Goal: Task Accomplishment & Management: Use online tool/utility

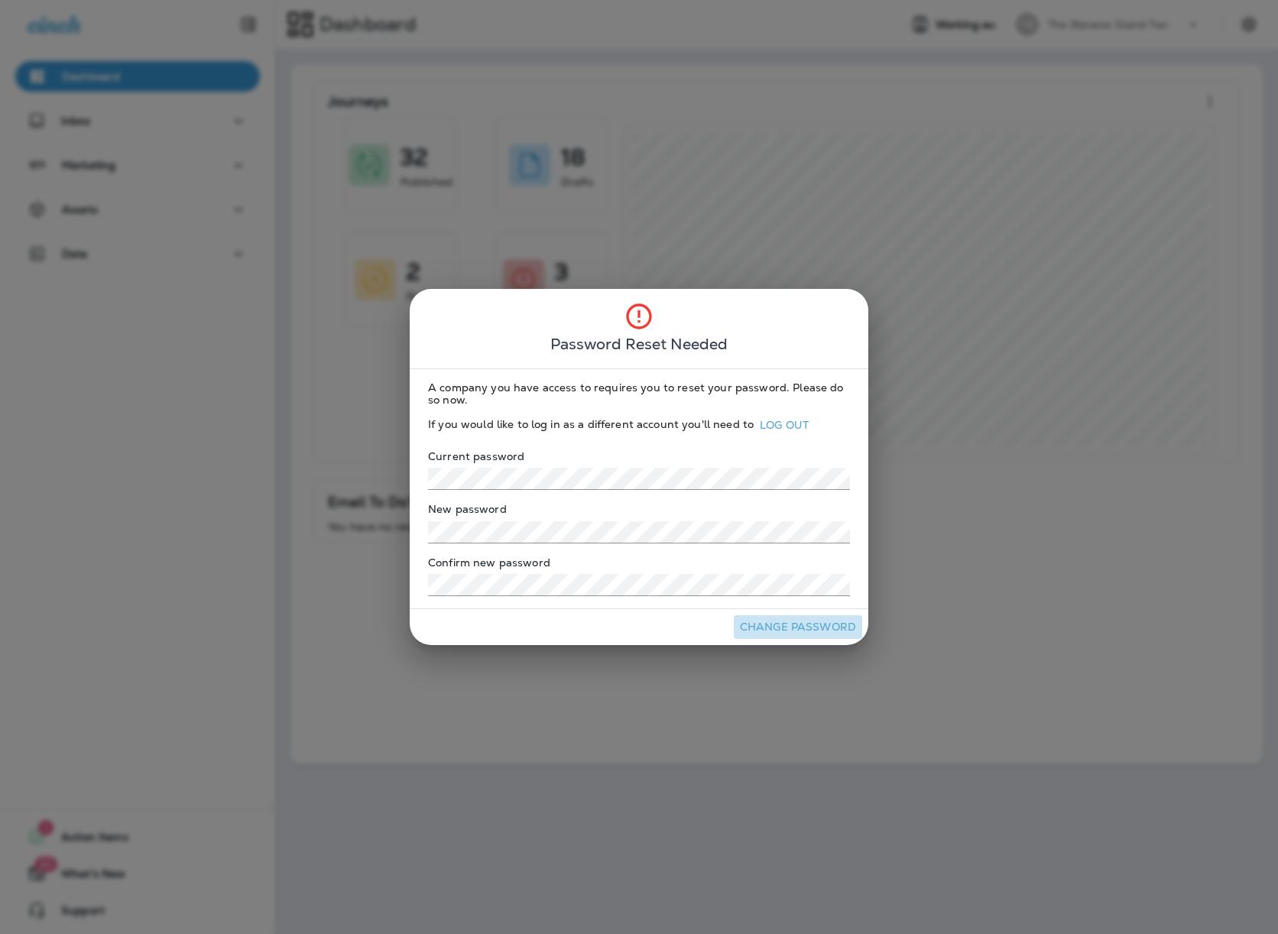
click at [792, 625] on button "Change Password" at bounding box center [798, 627] width 128 height 24
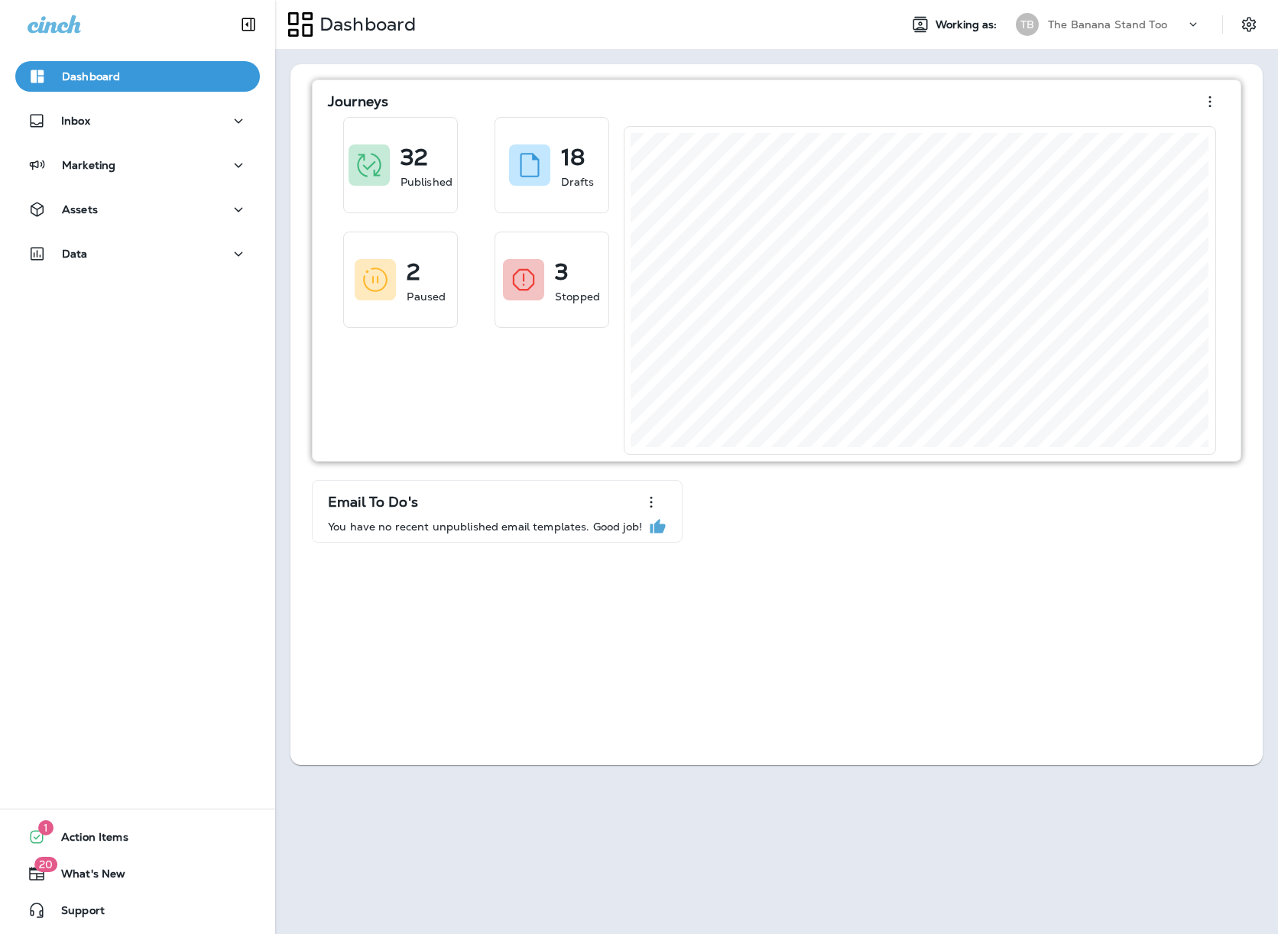
drag, startPoint x: 417, startPoint y: 437, endPoint x: 401, endPoint y: 430, distance: 16.8
click at [417, 437] on div "32 Published 18 Drafts 2 Paused 3 Stopped" at bounding box center [476, 286] width 296 height 338
click at [115, 138] on div "Inbox" at bounding box center [137, 125] width 275 height 38
click at [122, 269] on div "Data" at bounding box center [137, 258] width 275 height 38
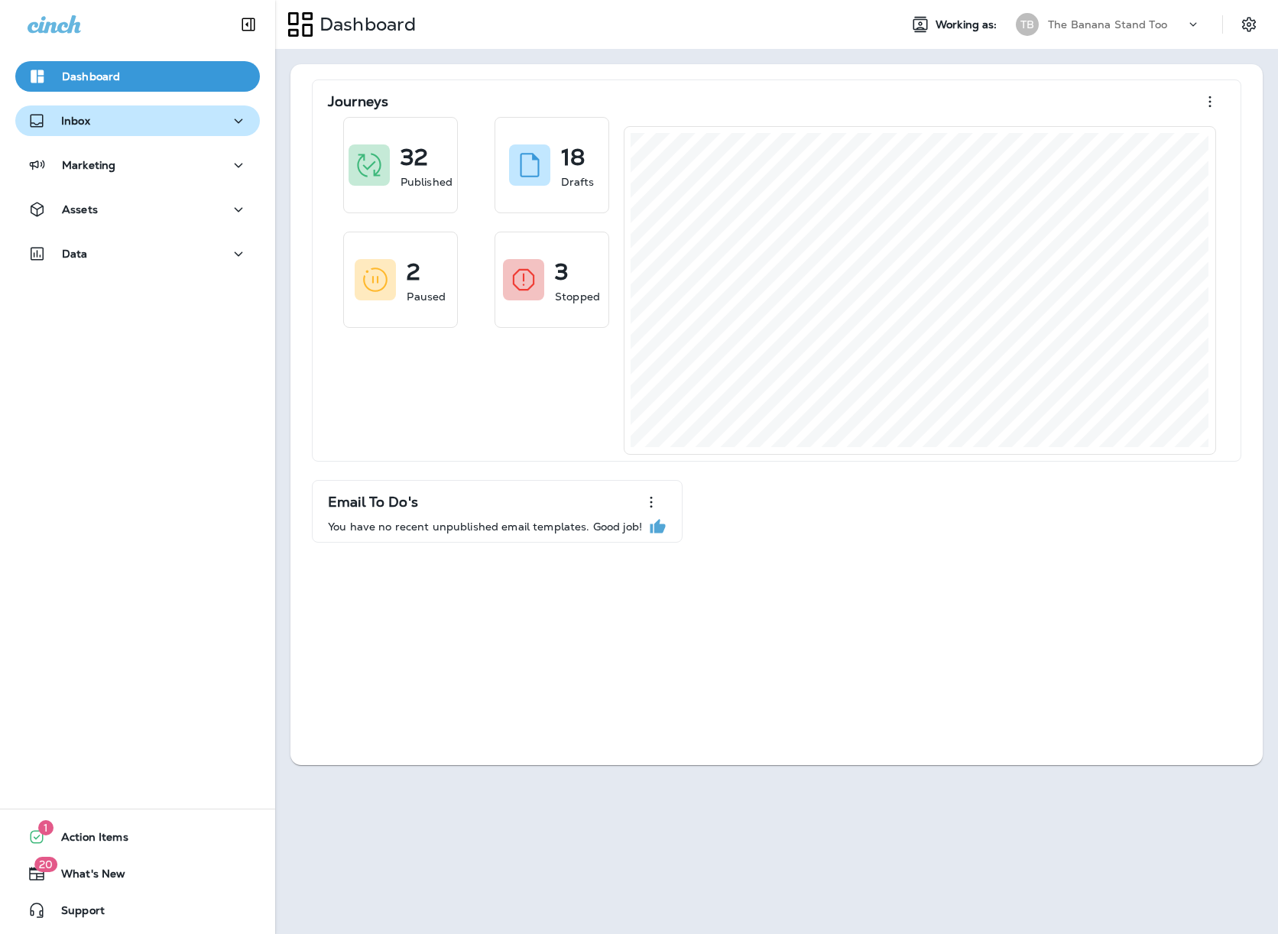
click at [132, 130] on div "Inbox" at bounding box center [138, 121] width 220 height 19
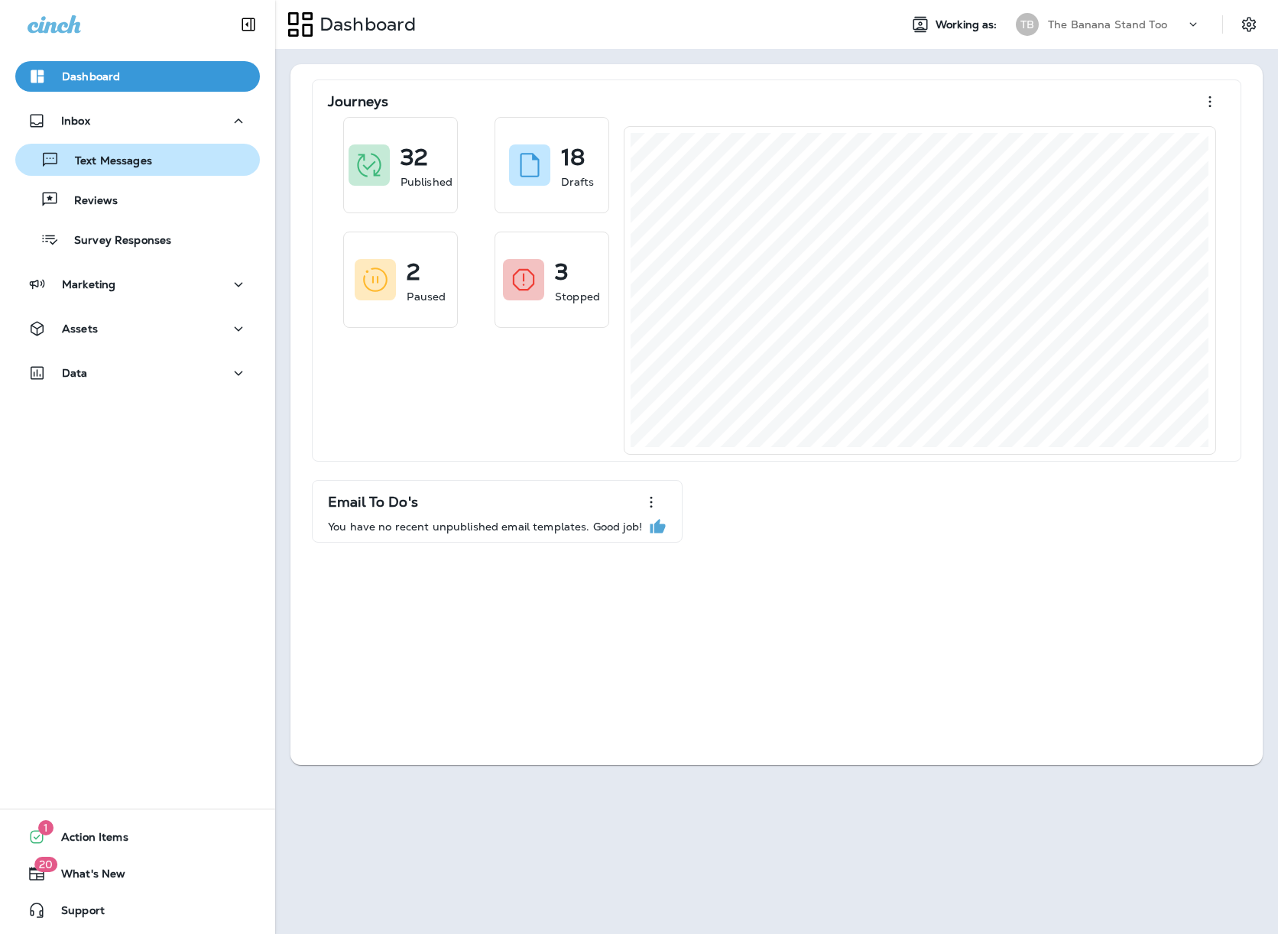
click at [132, 160] on p "Text Messages" at bounding box center [106, 161] width 93 height 15
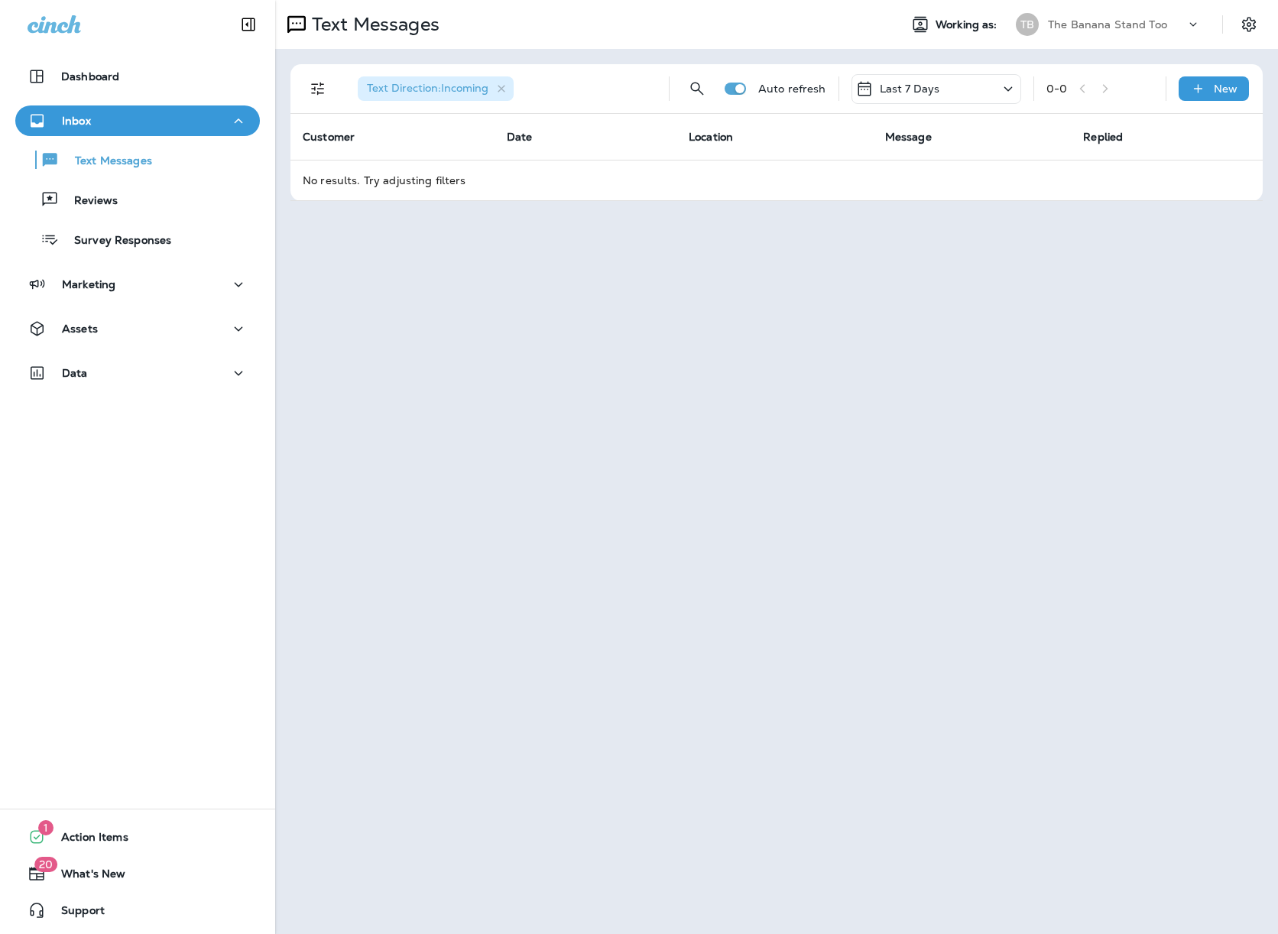
click at [953, 81] on div "Last 7 Days" at bounding box center [937, 89] width 170 height 30
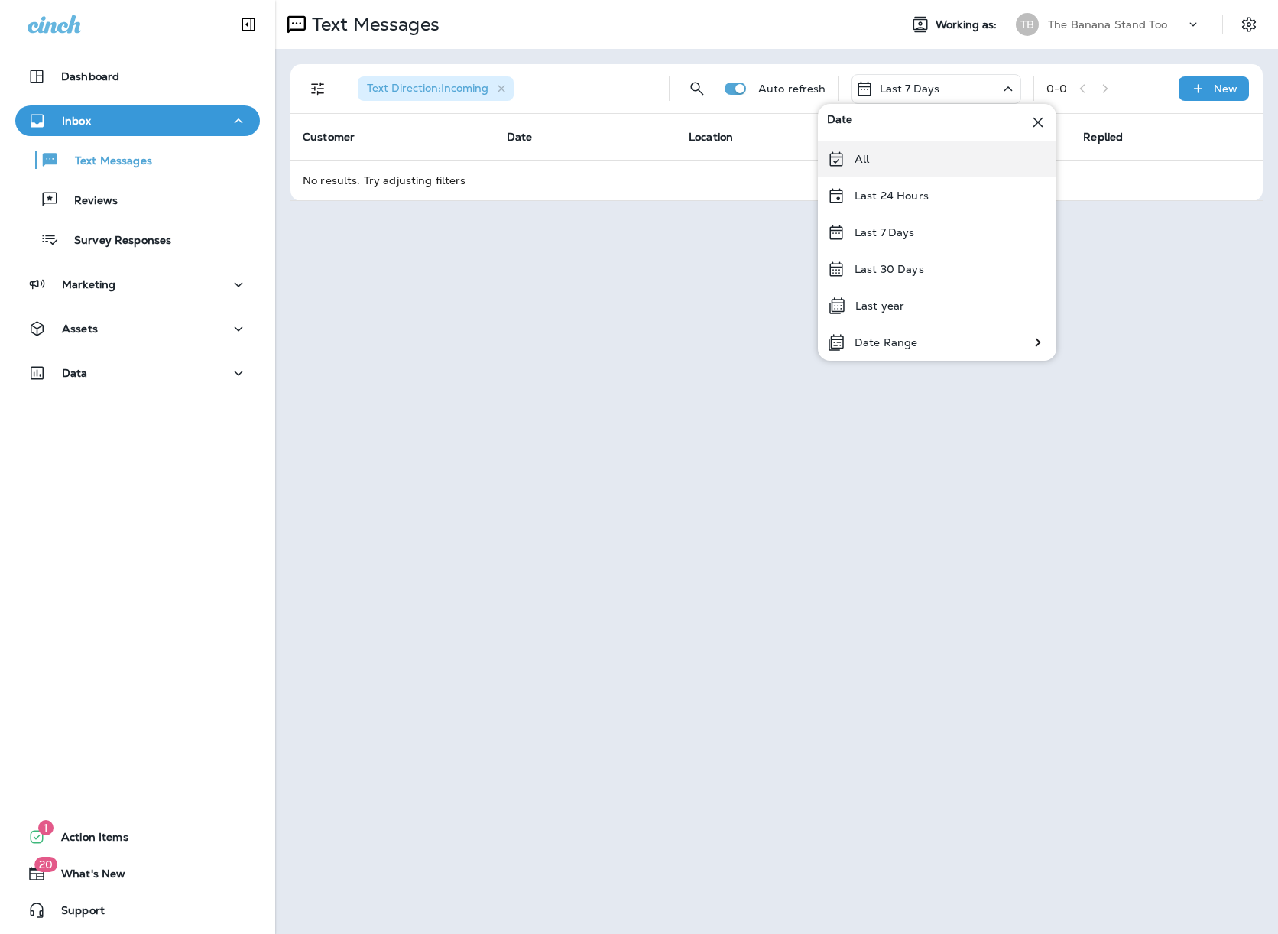
click at [930, 141] on div "All" at bounding box center [937, 159] width 239 height 37
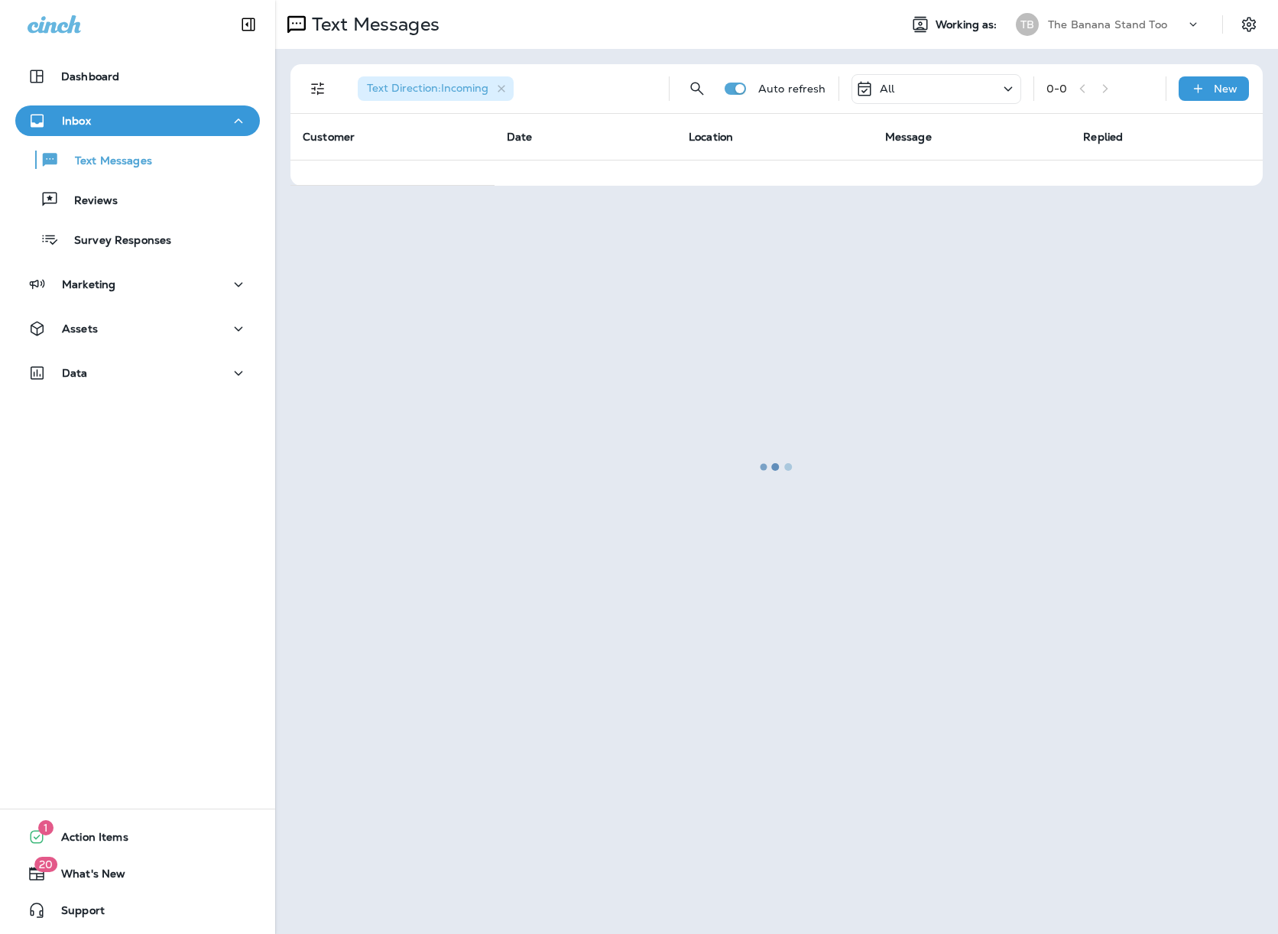
click at [930, 157] on div at bounding box center [777, 467] width 1000 height 931
click at [781, 43] on div at bounding box center [777, 467] width 1000 height 931
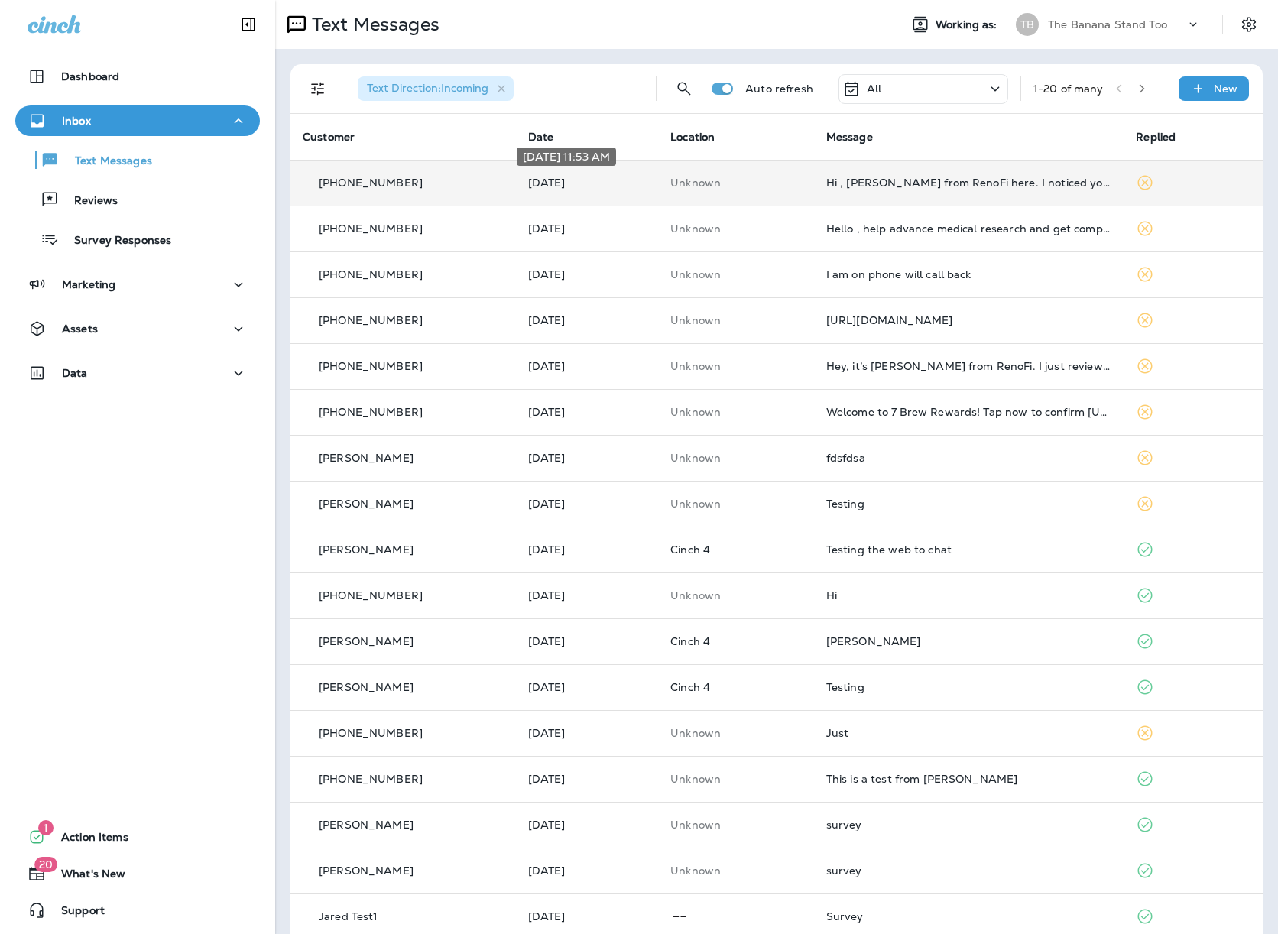
click at [632, 183] on p "Jul 24, 2025" at bounding box center [587, 183] width 118 height 12
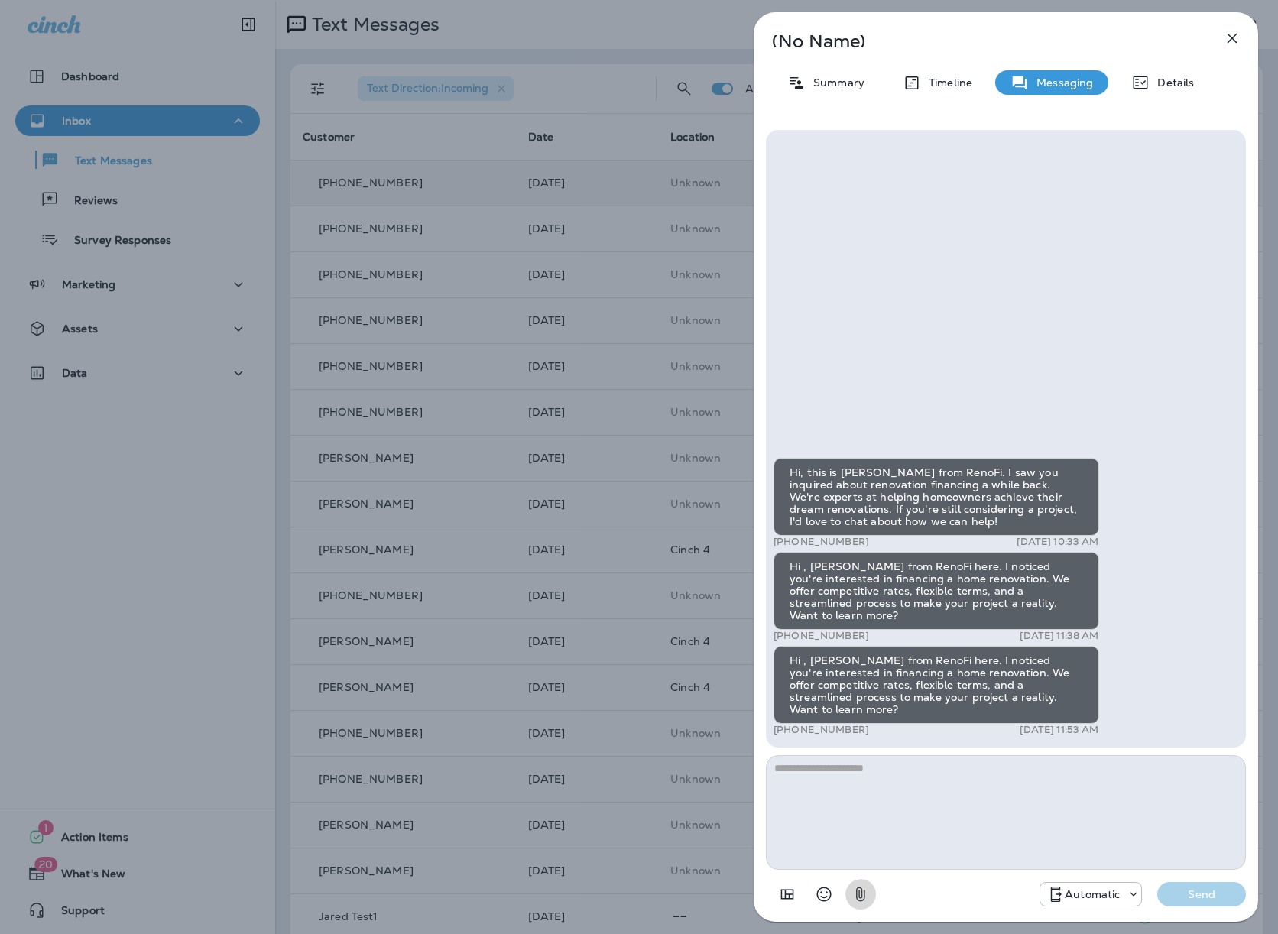
click at [869, 891] on icon "button" at bounding box center [861, 894] width 18 height 18
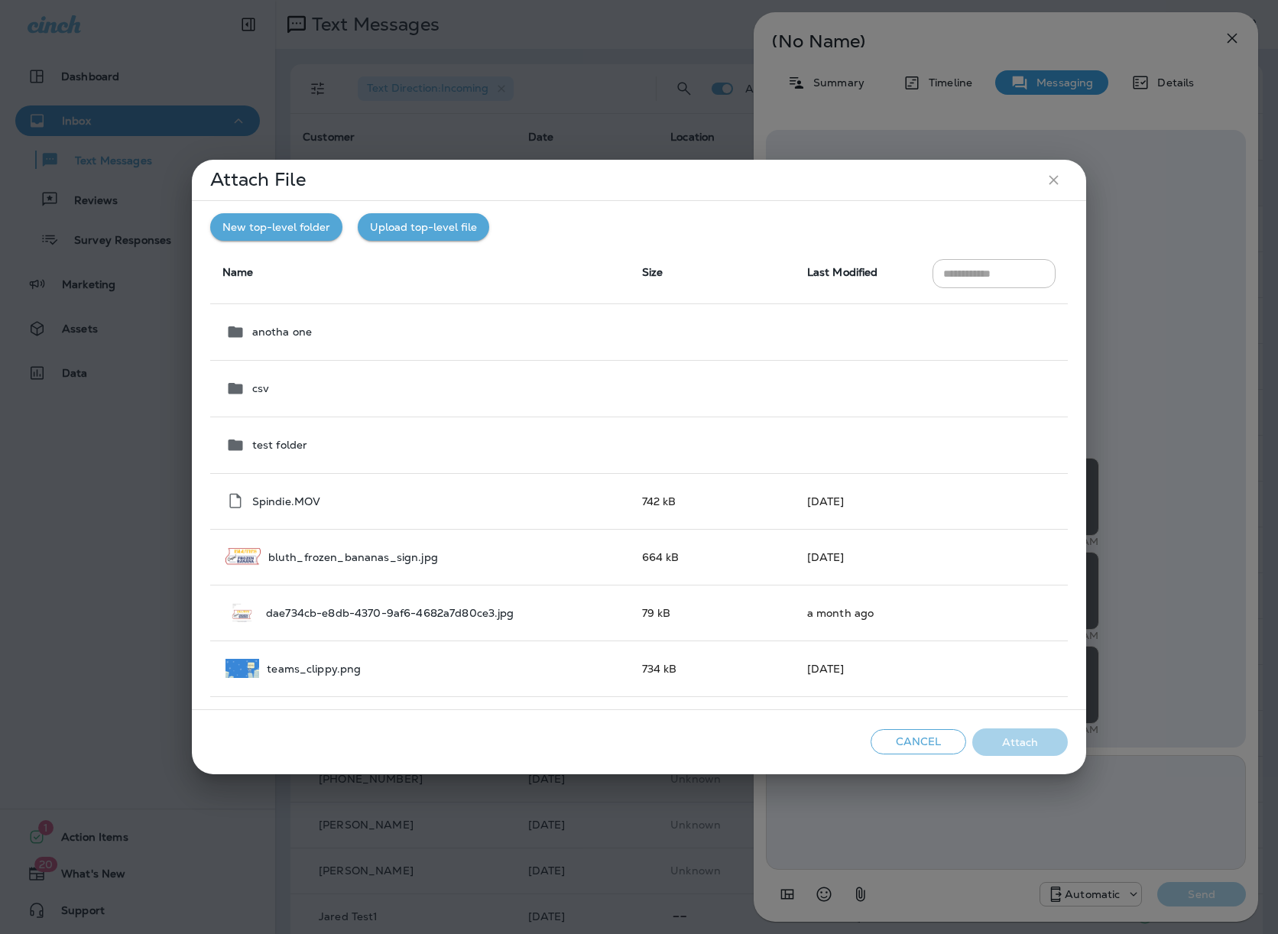
click at [394, 235] on button "Upload top-level file" at bounding box center [424, 227] width 132 height 28
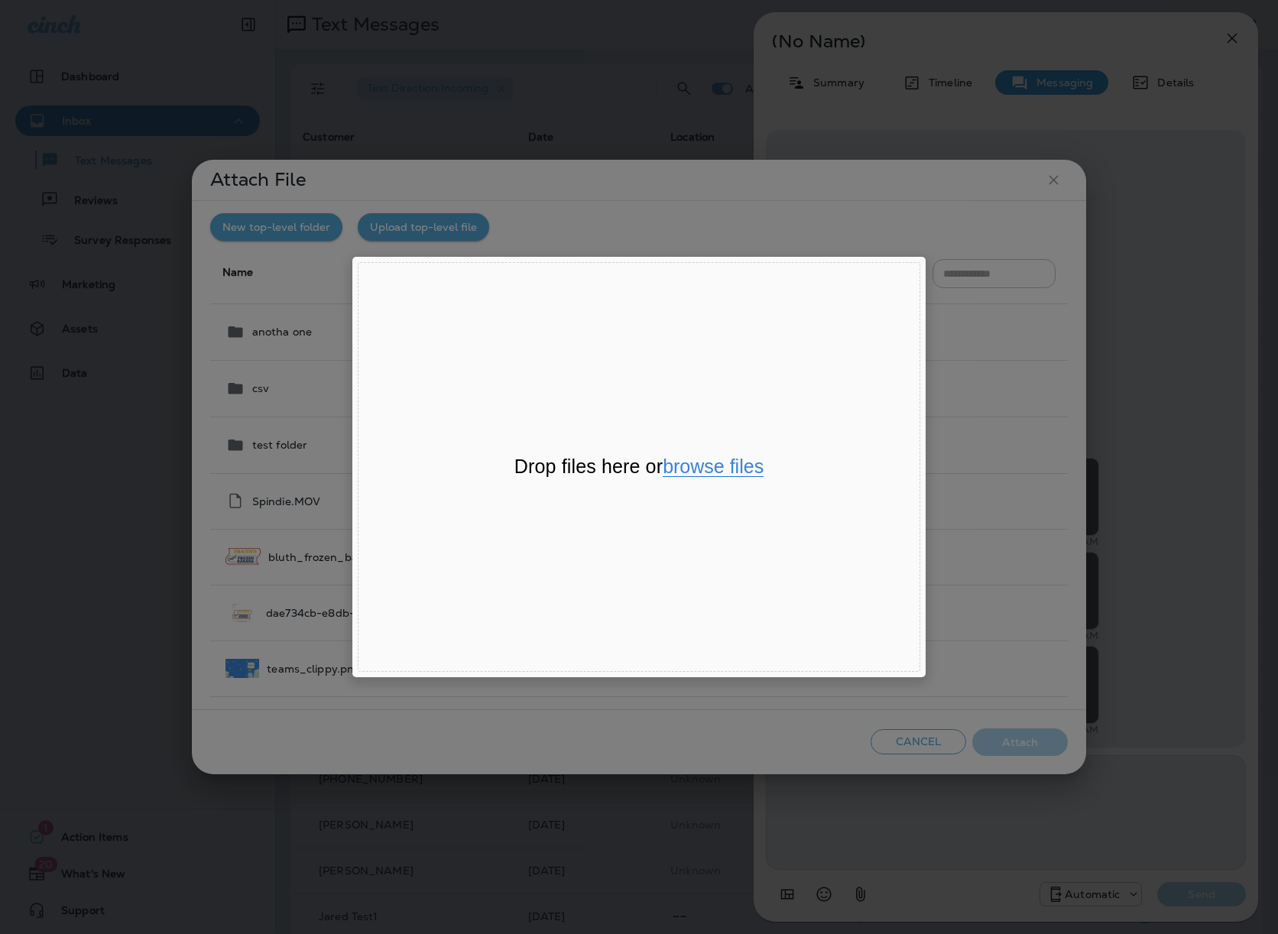
click at [722, 471] on button "browse files" at bounding box center [713, 467] width 101 height 20
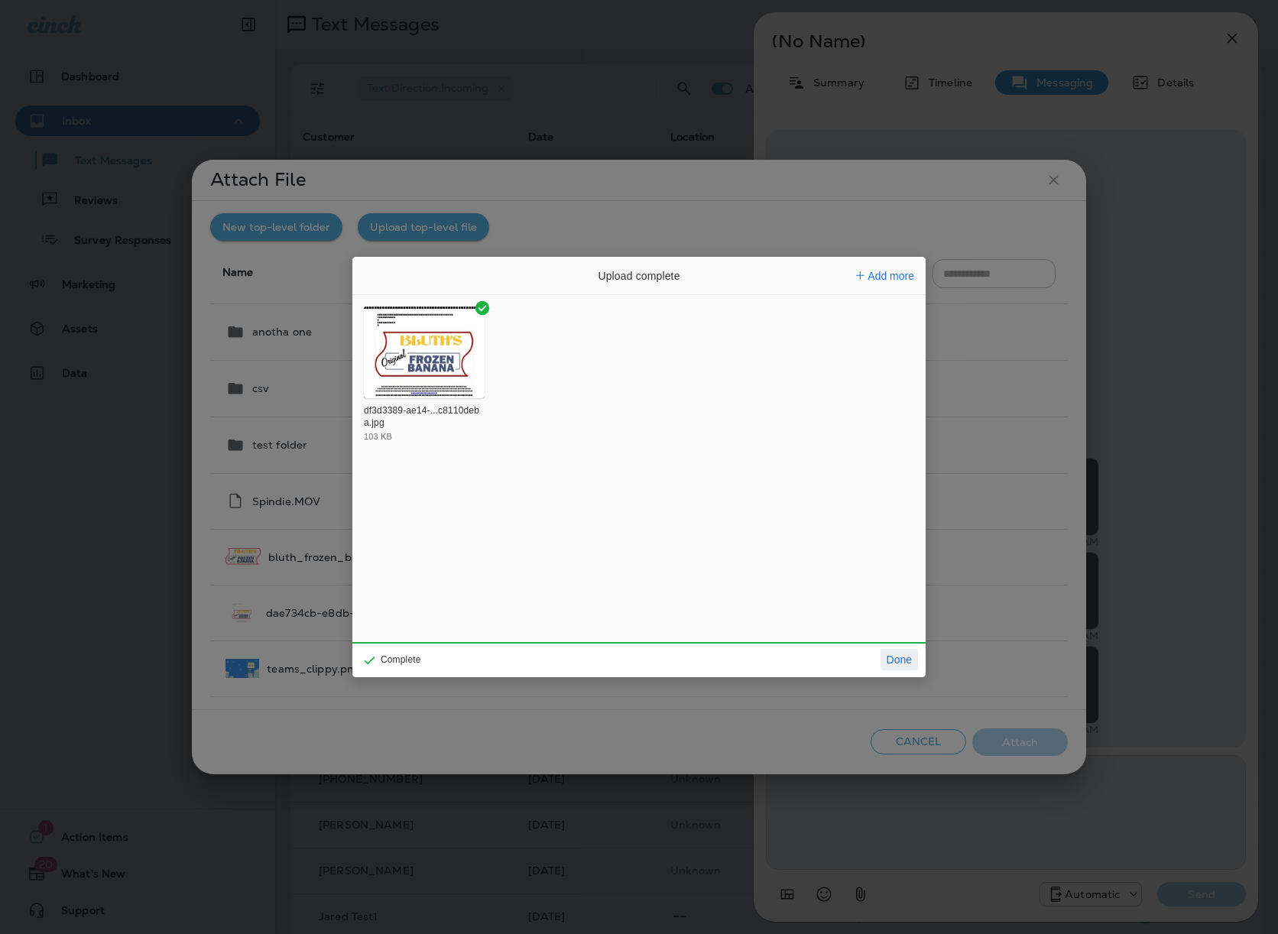
click at [882, 669] on button "Done" at bounding box center [899, 659] width 37 height 21
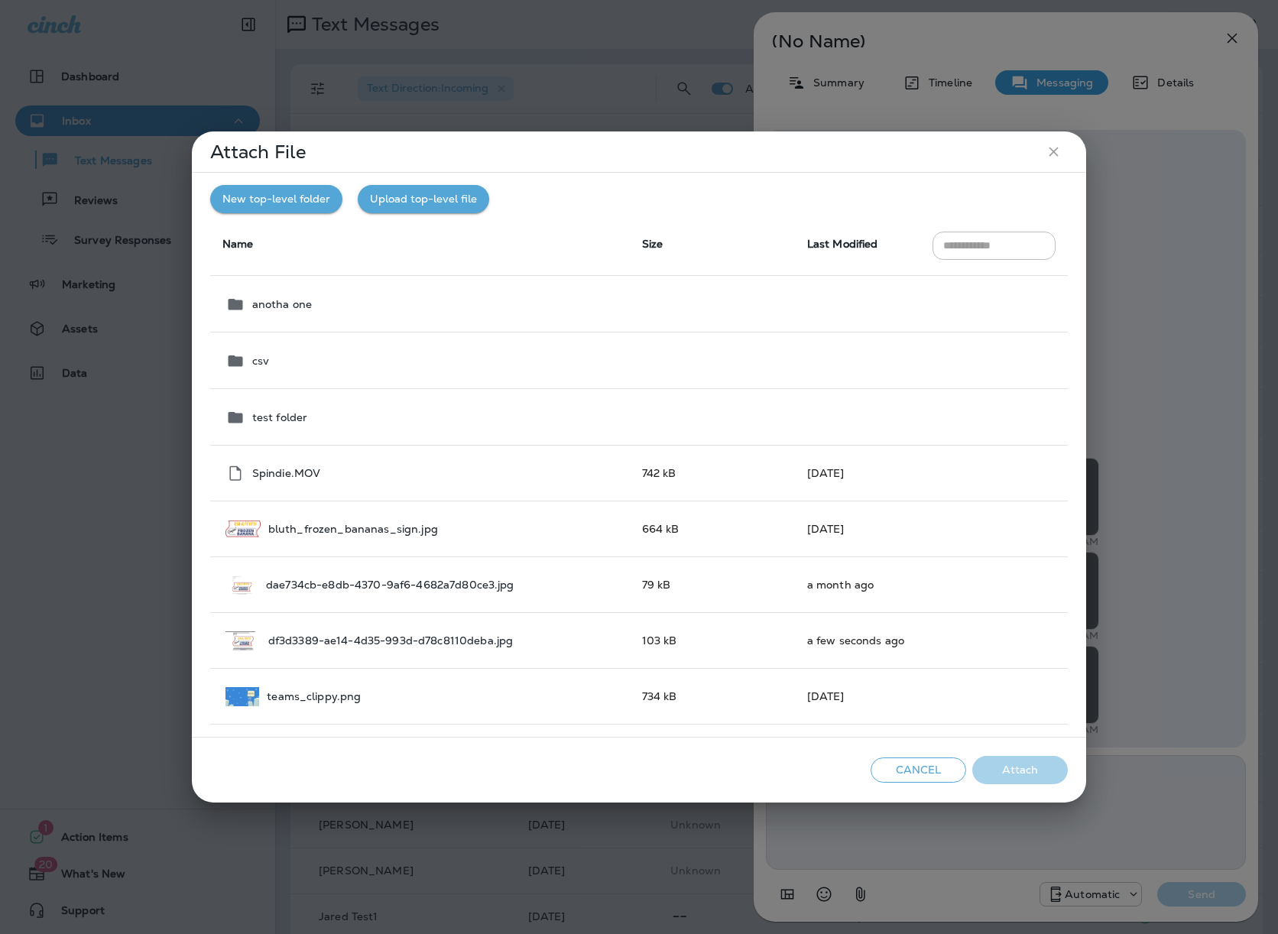
click at [591, 57] on div "Attach File New top-level folder Upload top-level file Name Size Last Modified …" at bounding box center [639, 467] width 1278 height 934
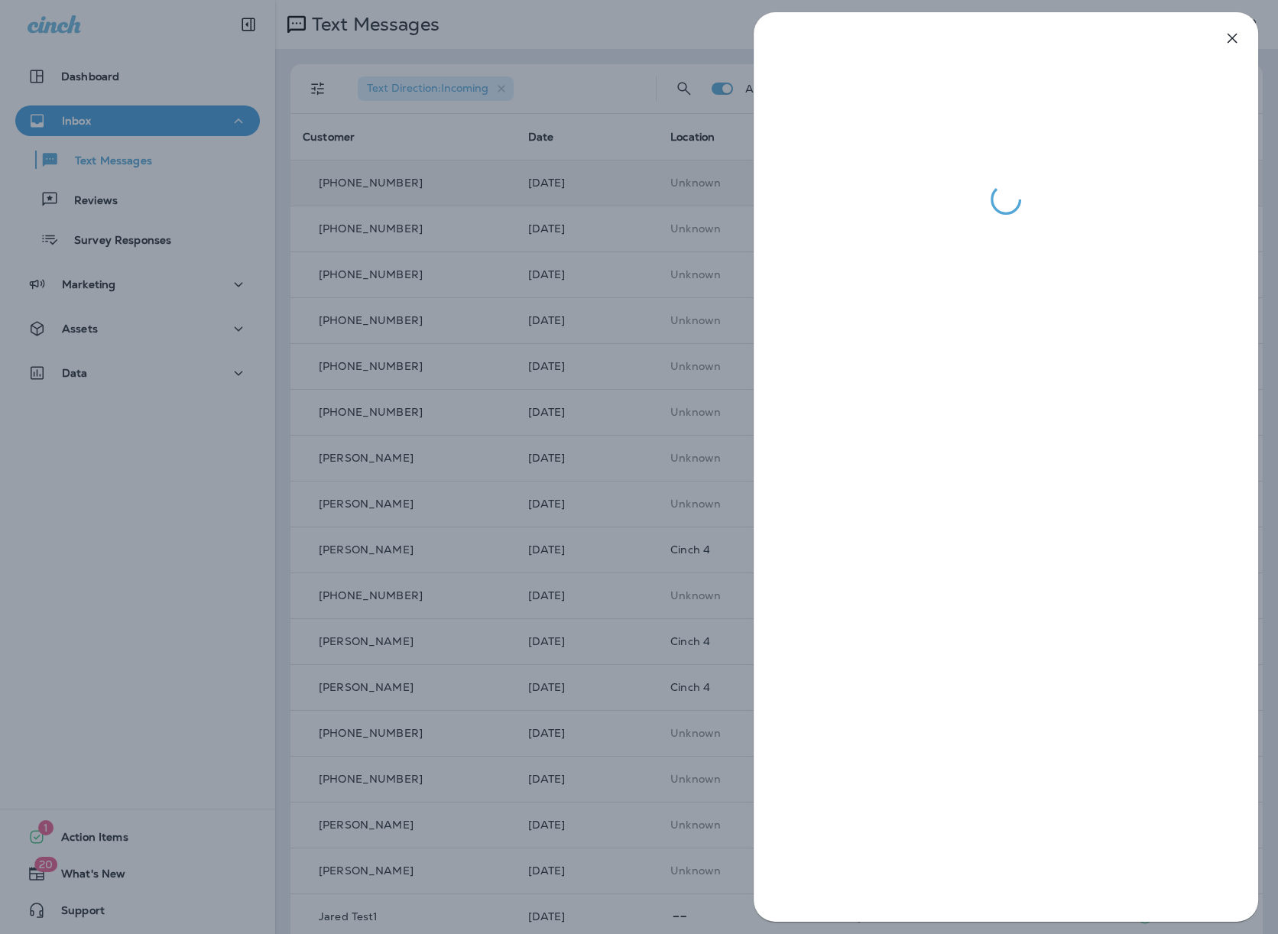
click at [619, 161] on div at bounding box center [639, 467] width 1278 height 934
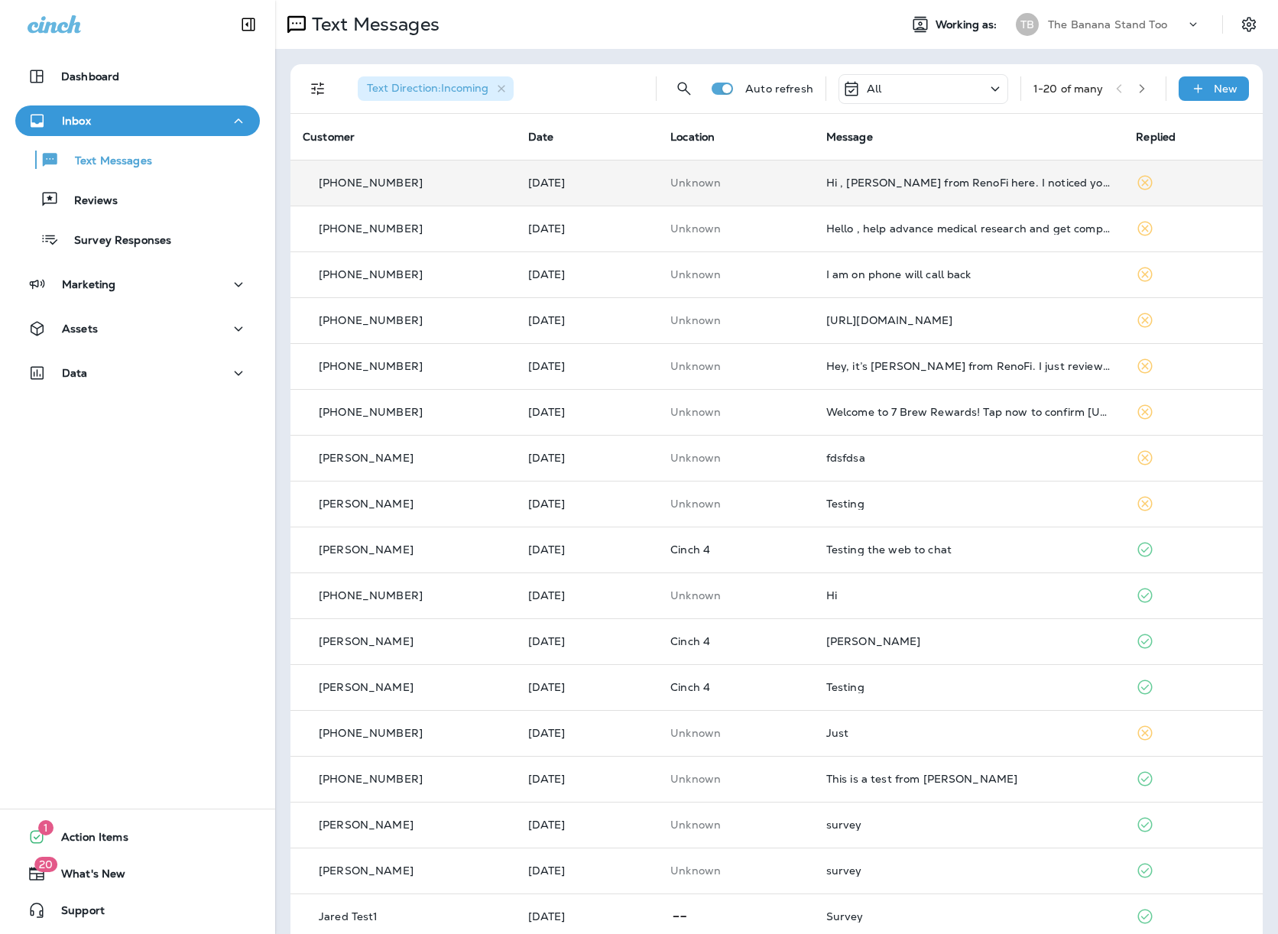
click at [284, 309] on div "Text Direction : Incoming Auto refresh All 1 - 20 of many New Customer Date Loc…" at bounding box center [776, 571] width 1003 height 1044
click at [158, 284] on div "Marketing" at bounding box center [138, 284] width 220 height 19
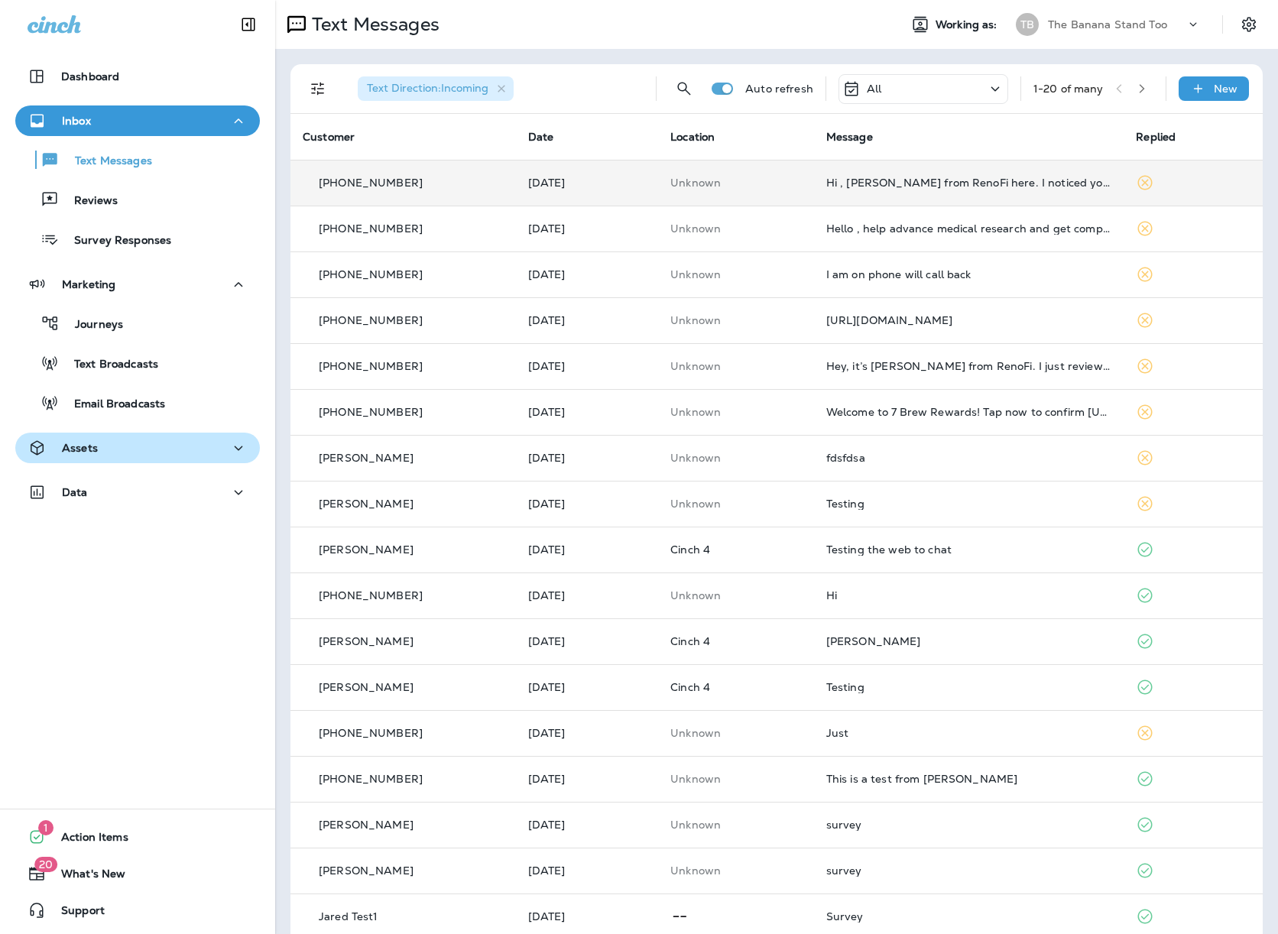
click at [129, 454] on div "Assets" at bounding box center [138, 448] width 220 height 19
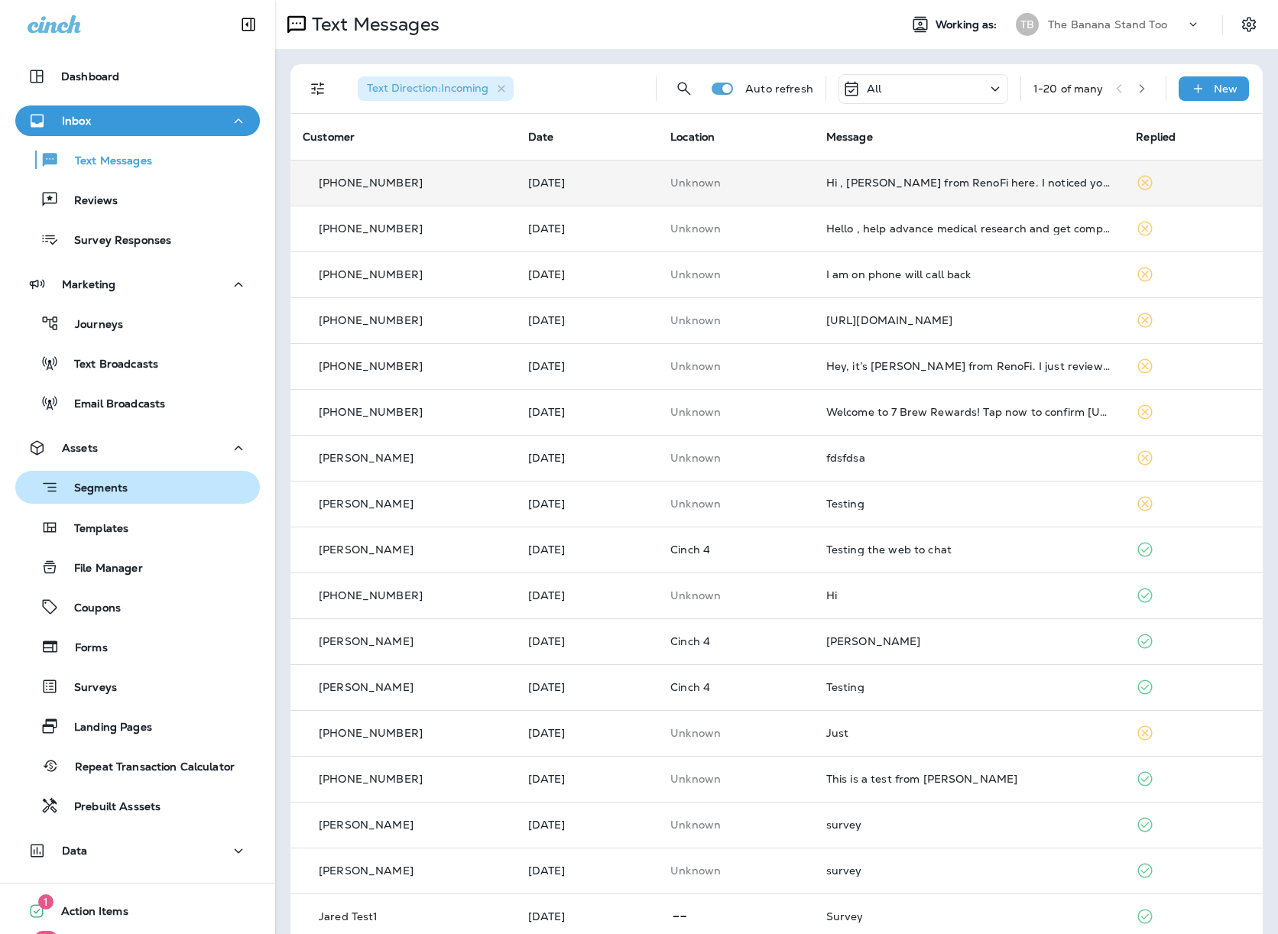
click at [145, 497] on div "Segments" at bounding box center [137, 488] width 232 height 24
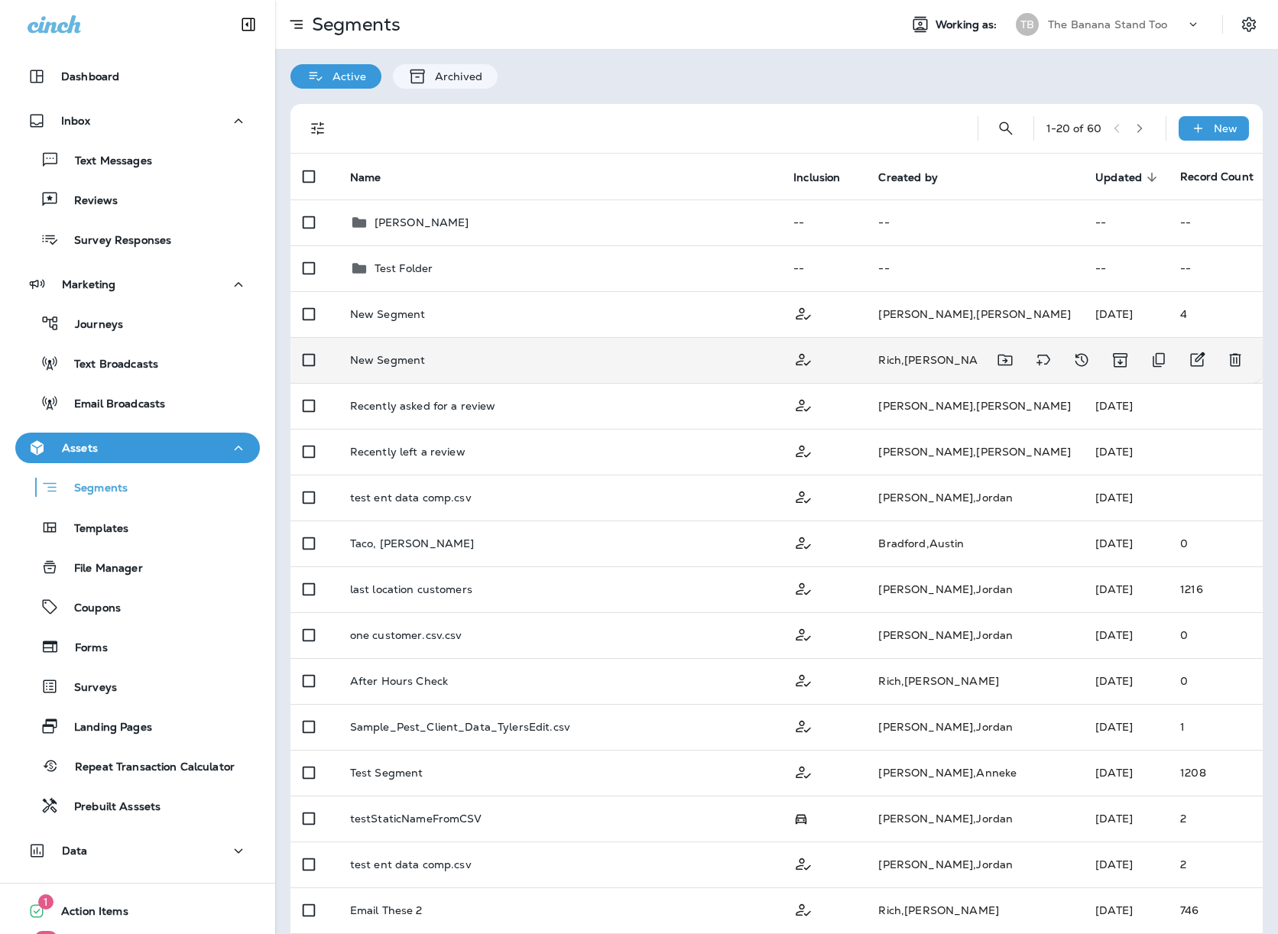
click at [395, 362] on p "New Segment" at bounding box center [388, 360] width 76 height 12
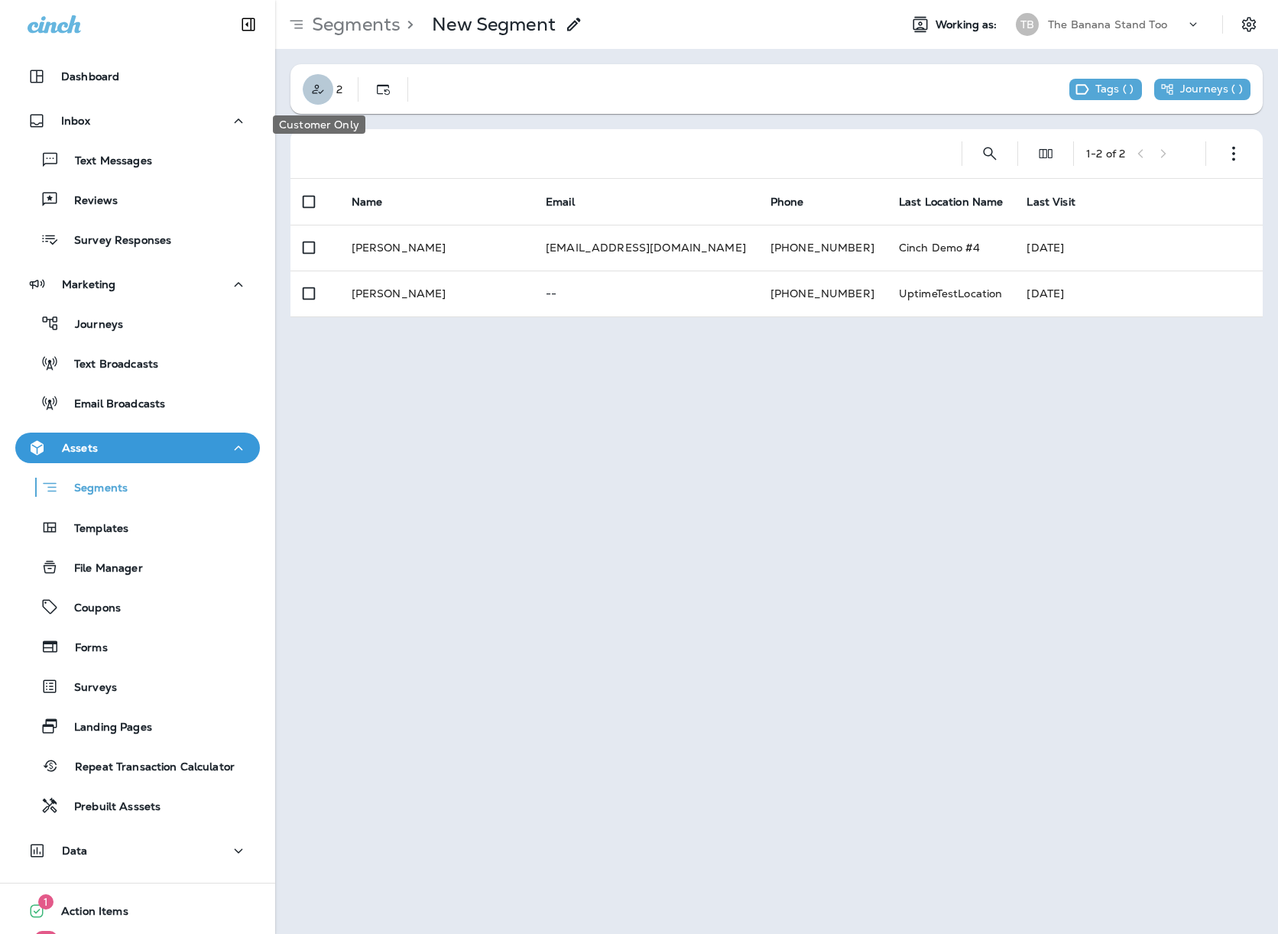
click at [312, 100] on button "Customer Only" at bounding box center [318, 89] width 31 height 31
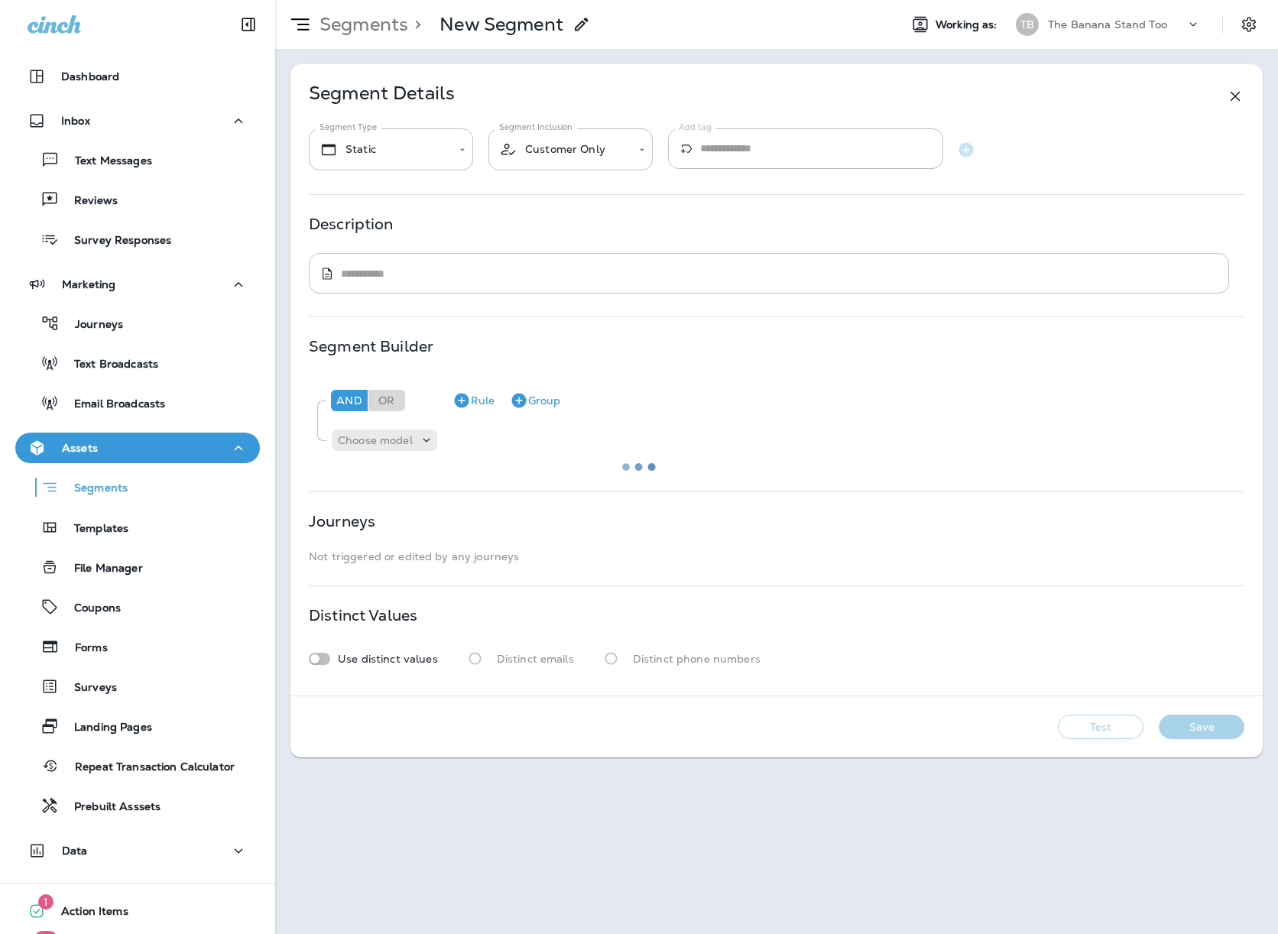
type input "*******"
click at [1161, 20] on p "The Banana Stand Too" at bounding box center [1107, 24] width 119 height 12
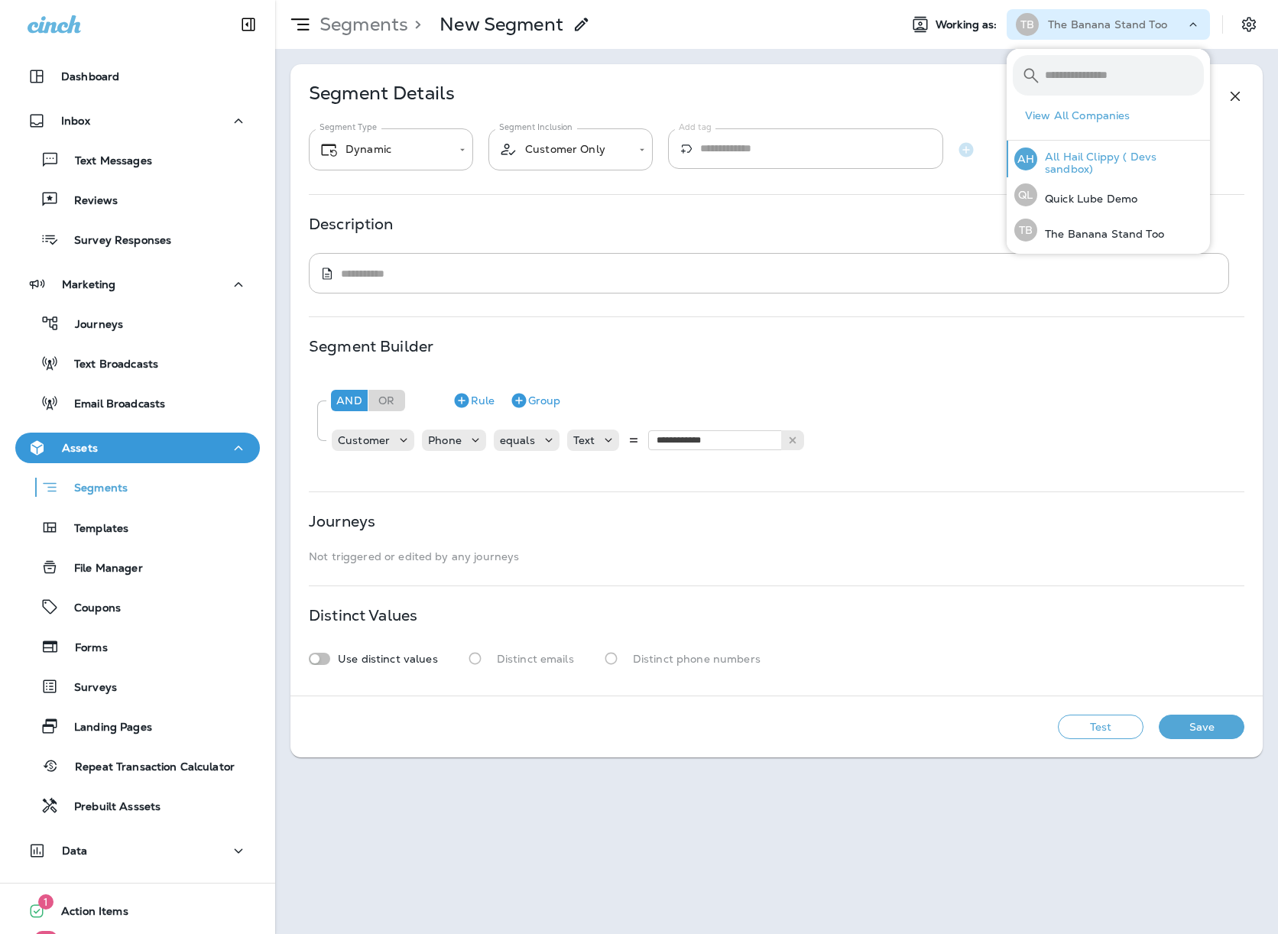
click at [1120, 153] on p "All Hail Clippy ( Devs sandbox)" at bounding box center [1121, 163] width 167 height 24
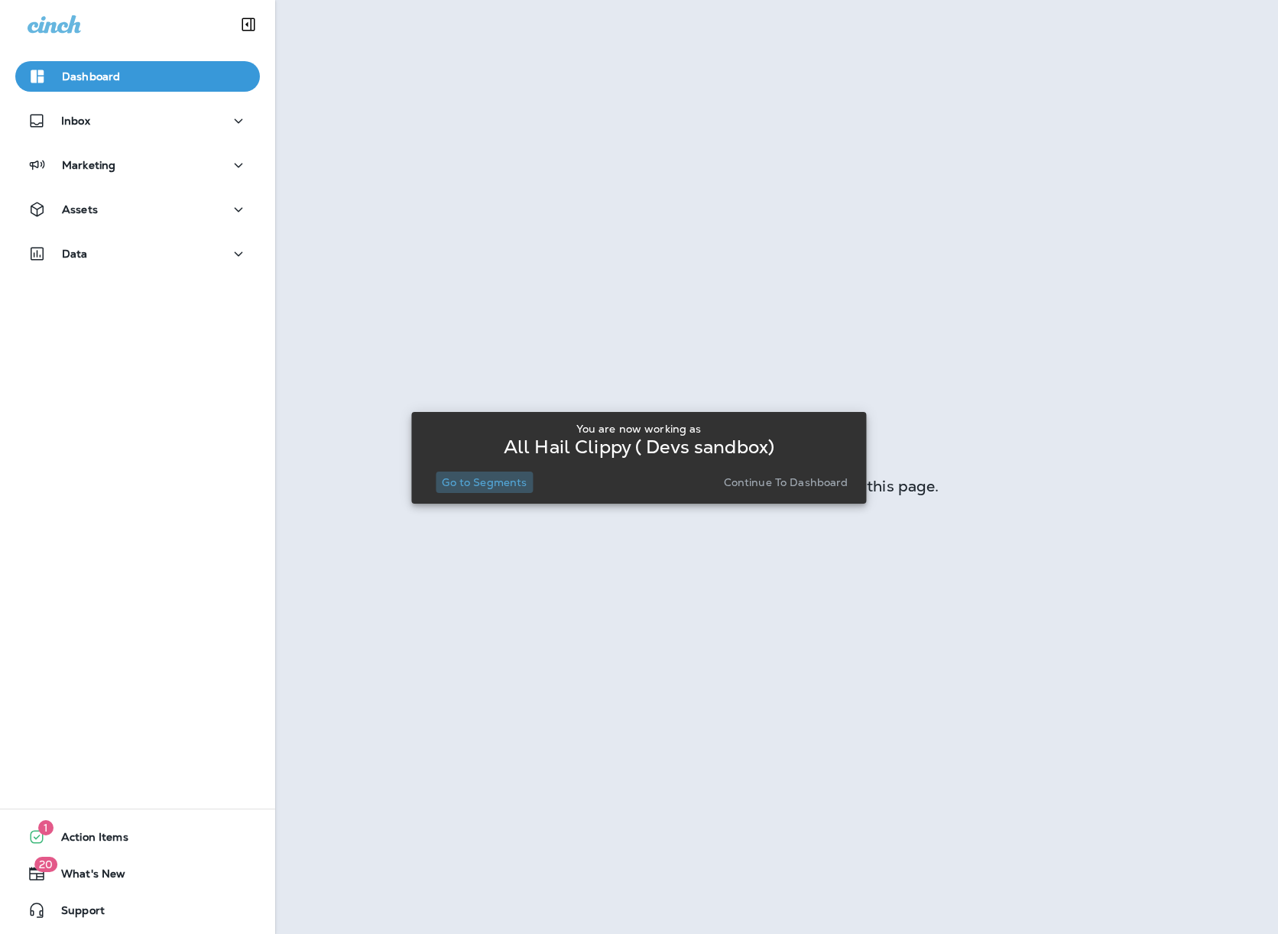
click at [496, 481] on p "Go to Segments" at bounding box center [484, 482] width 85 height 12
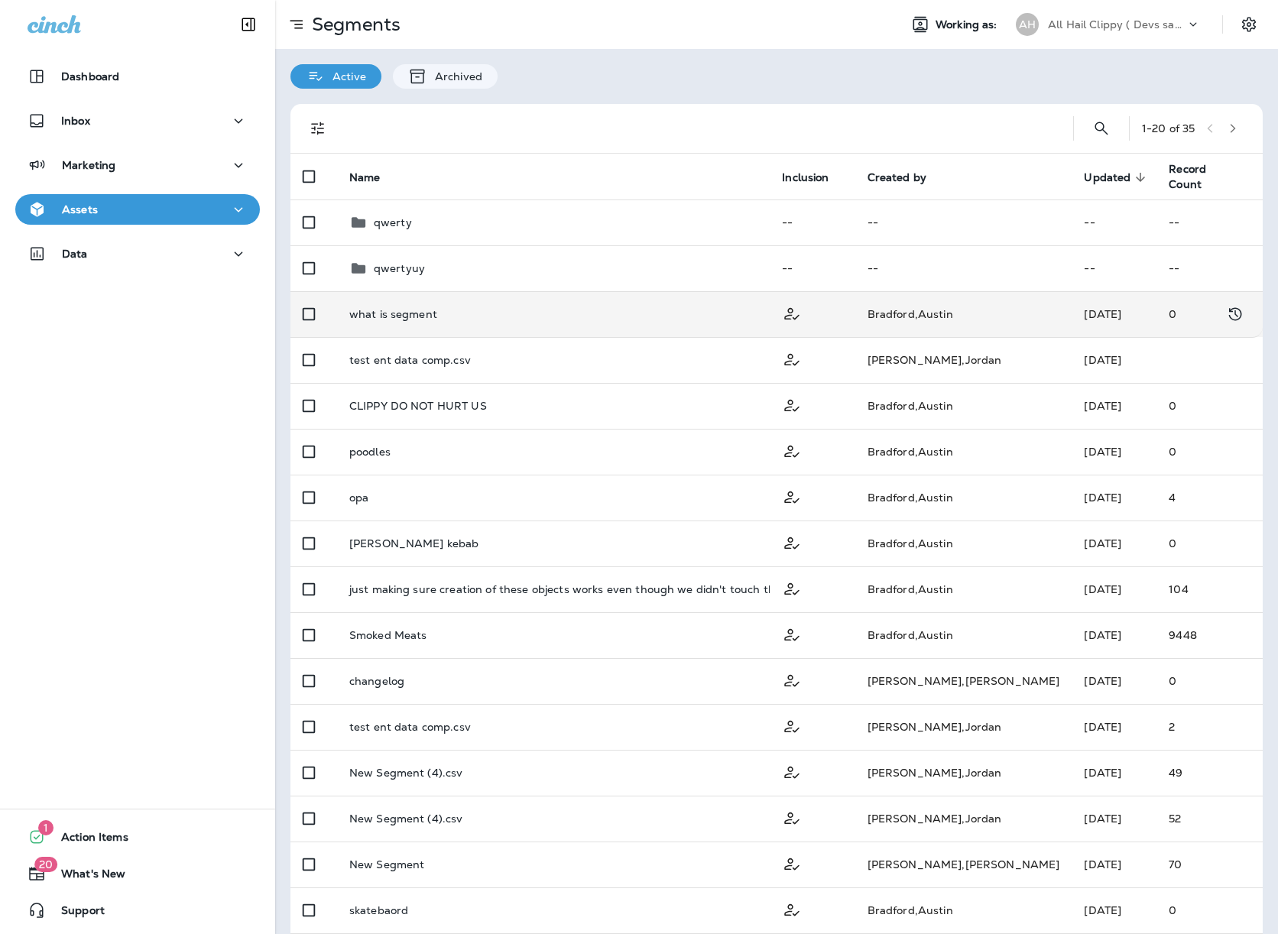
click at [397, 313] on p "what is segment" at bounding box center [393, 314] width 88 height 12
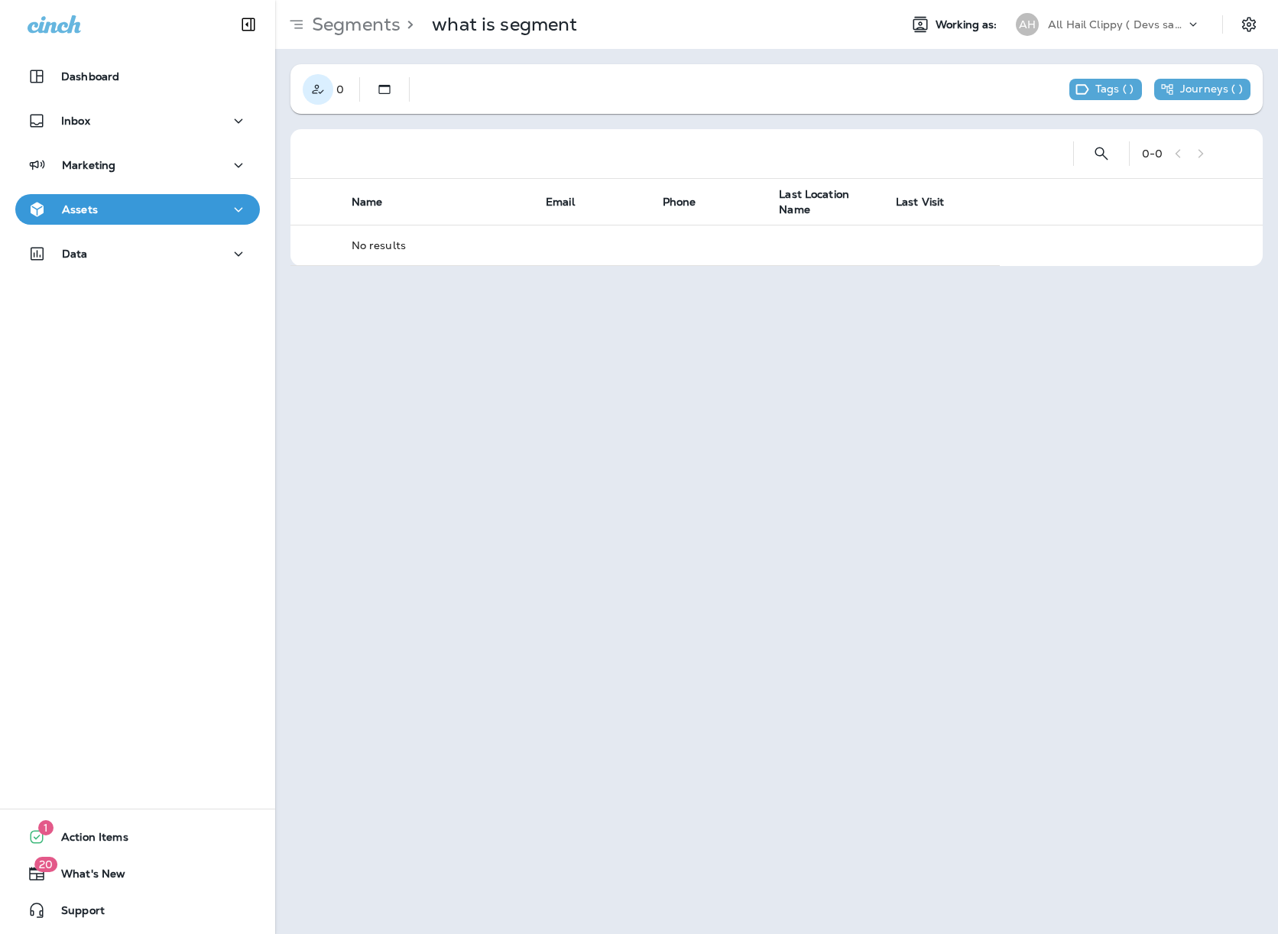
click at [316, 94] on icon "Customer Only" at bounding box center [317, 89] width 15 height 15
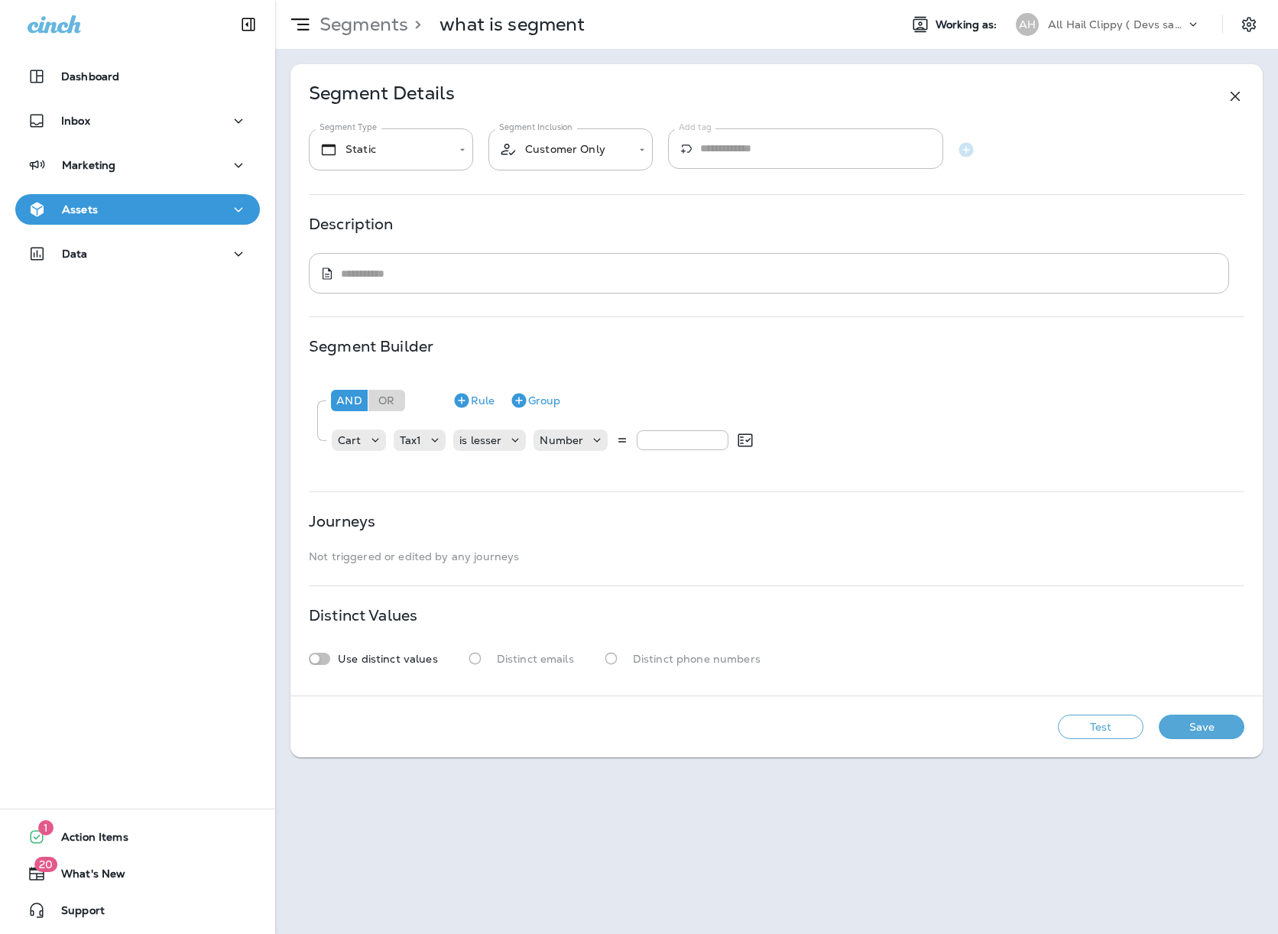
click at [588, 229] on div "Description" at bounding box center [777, 224] width 936 height 12
click at [164, 263] on div "Data" at bounding box center [138, 254] width 220 height 19
click at [1038, 37] on div "AH All Hail Clippy ( Devs sandbox)" at bounding box center [1108, 24] width 203 height 31
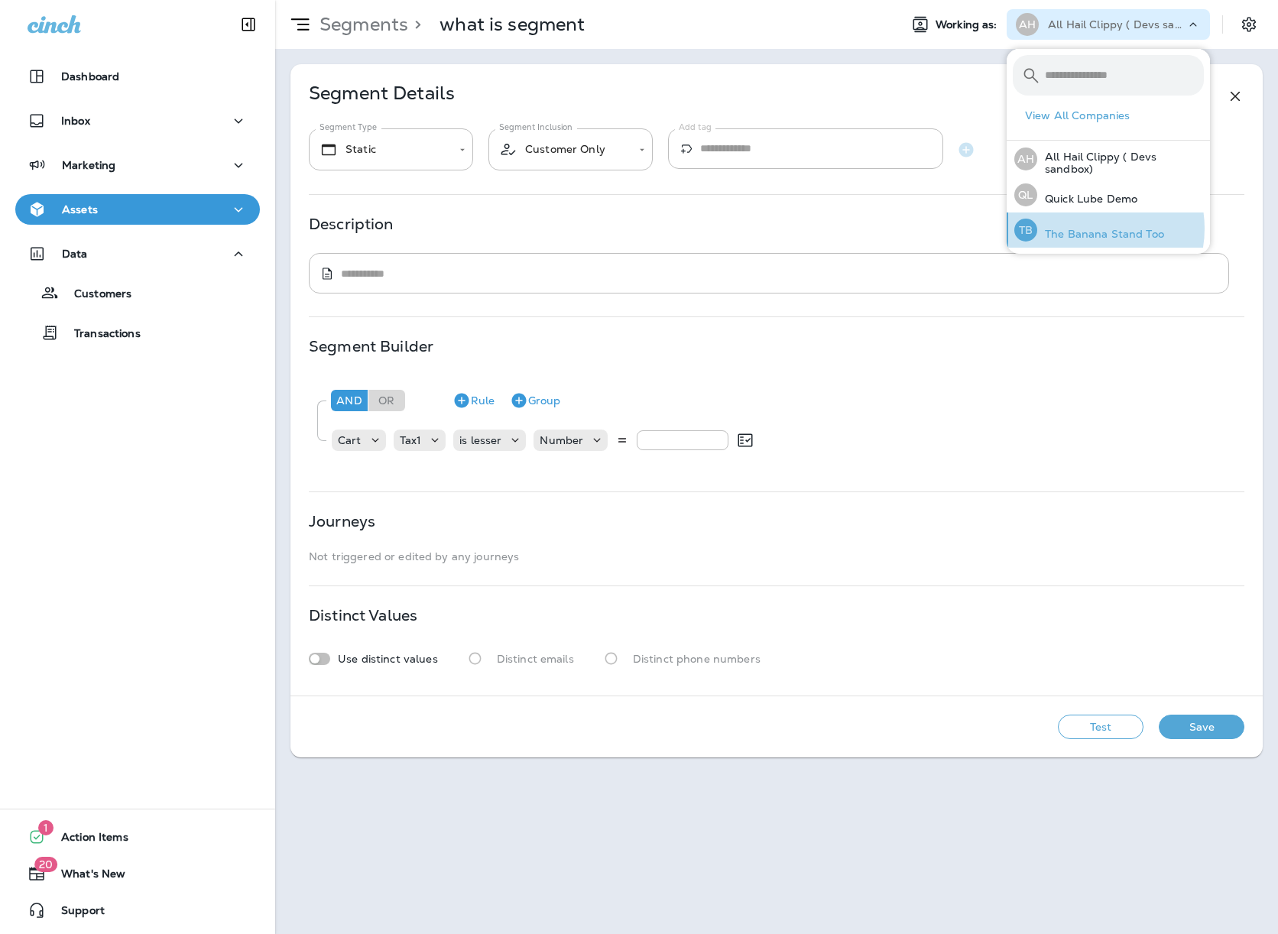
click at [1087, 229] on p "The Banana Stand Too" at bounding box center [1101, 234] width 127 height 12
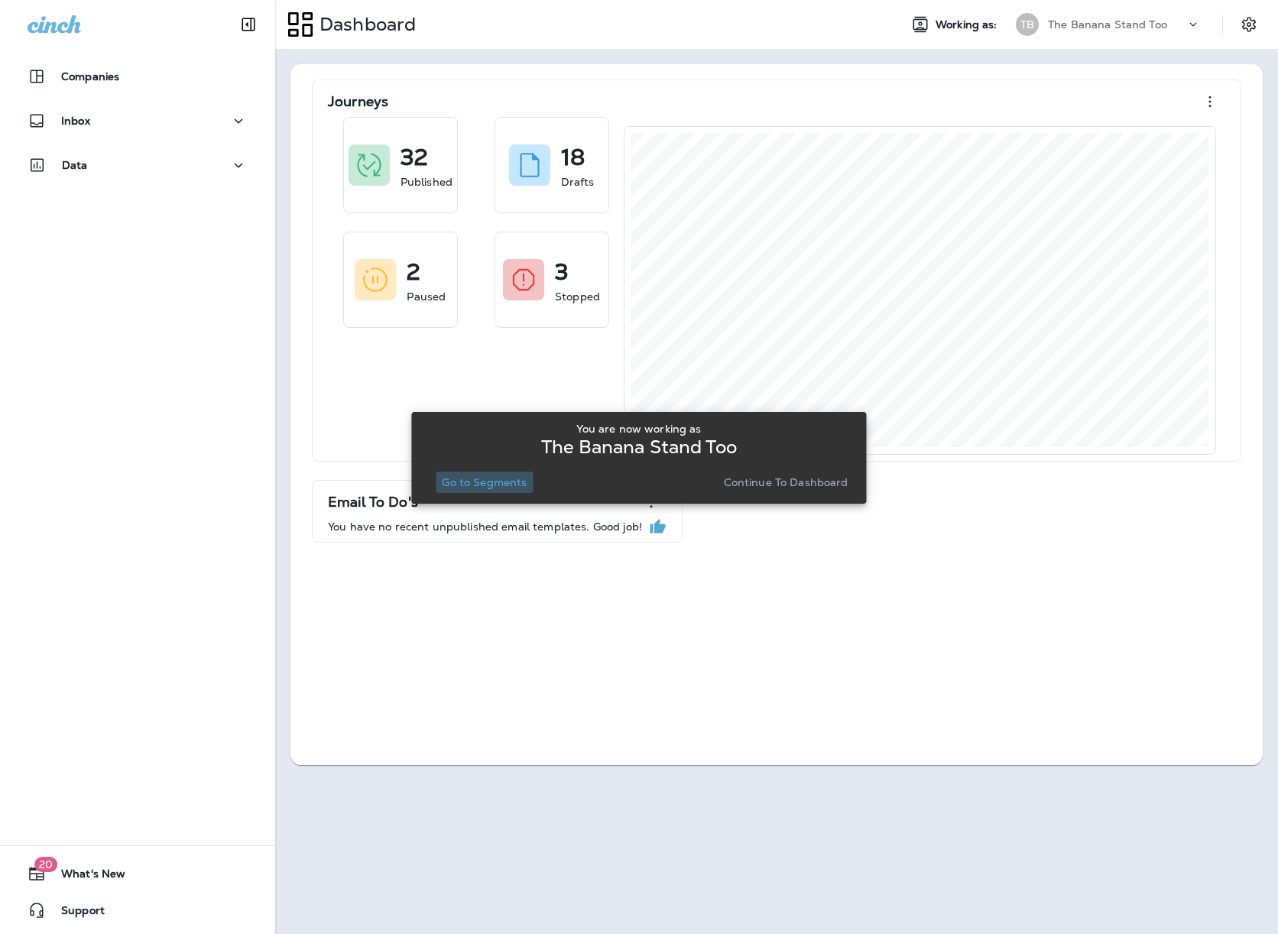
click at [507, 486] on p "Go to Segments" at bounding box center [484, 482] width 85 height 12
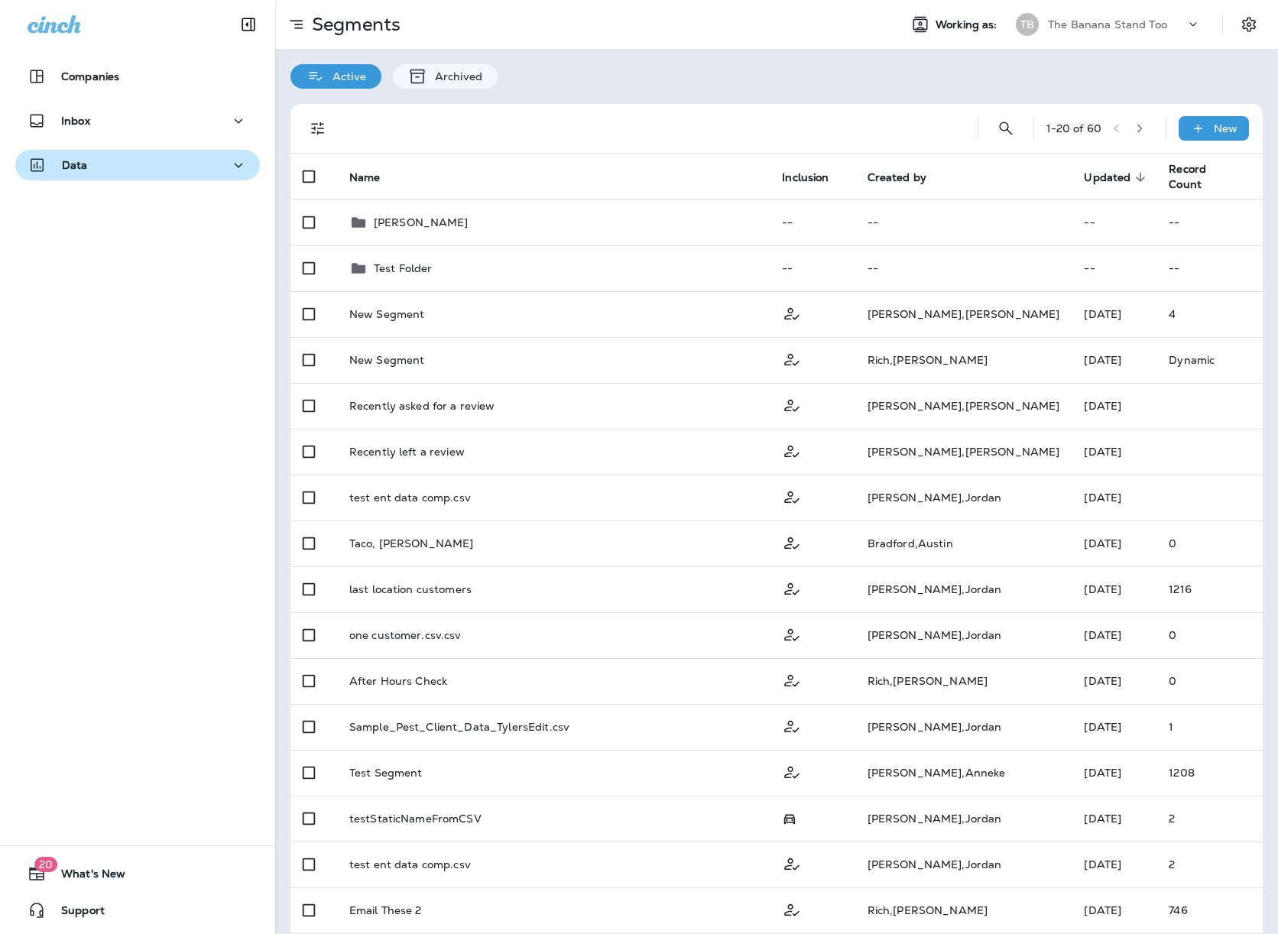
click at [217, 160] on div "Data" at bounding box center [138, 165] width 220 height 19
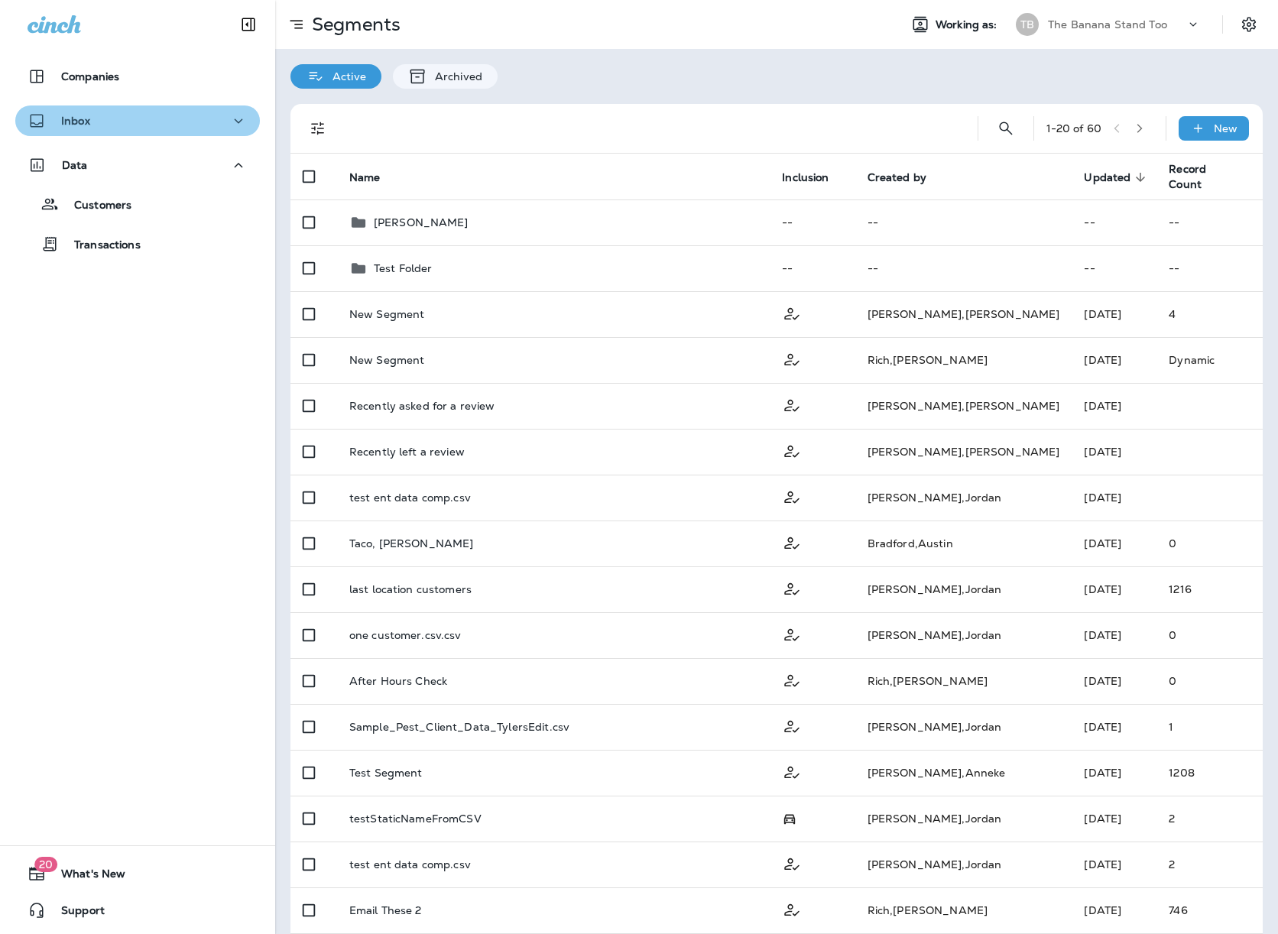
click at [225, 135] on button "Inbox" at bounding box center [137, 121] width 245 height 31
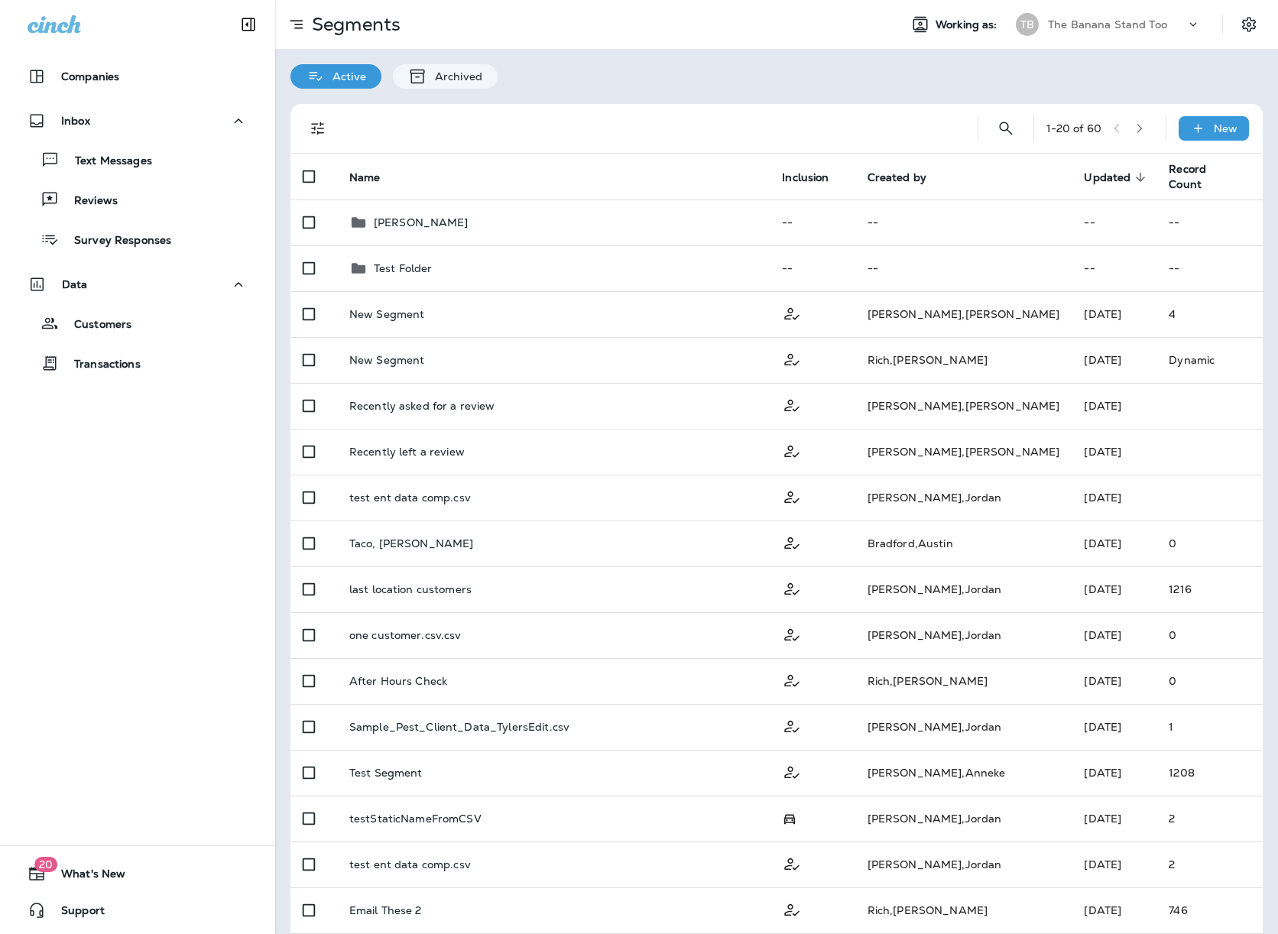
click at [1223, 24] on div "Working as: TB The Banana Stand Too" at bounding box center [1082, 24] width 391 height 31
click at [1236, 24] on button "Settings" at bounding box center [1250, 25] width 28 height 28
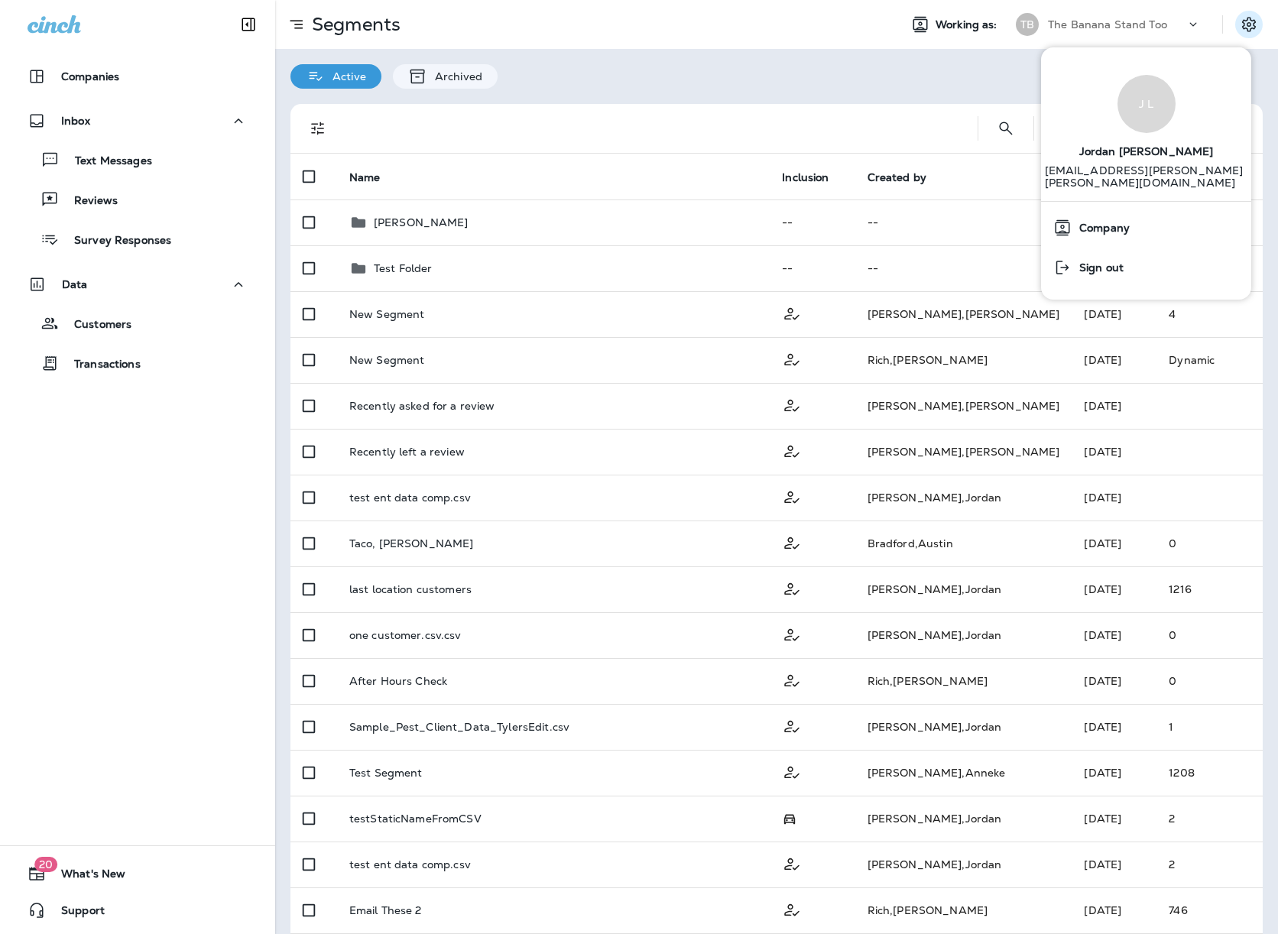
click at [838, 83] on div "Active Archived" at bounding box center [776, 69] width 1003 height 40
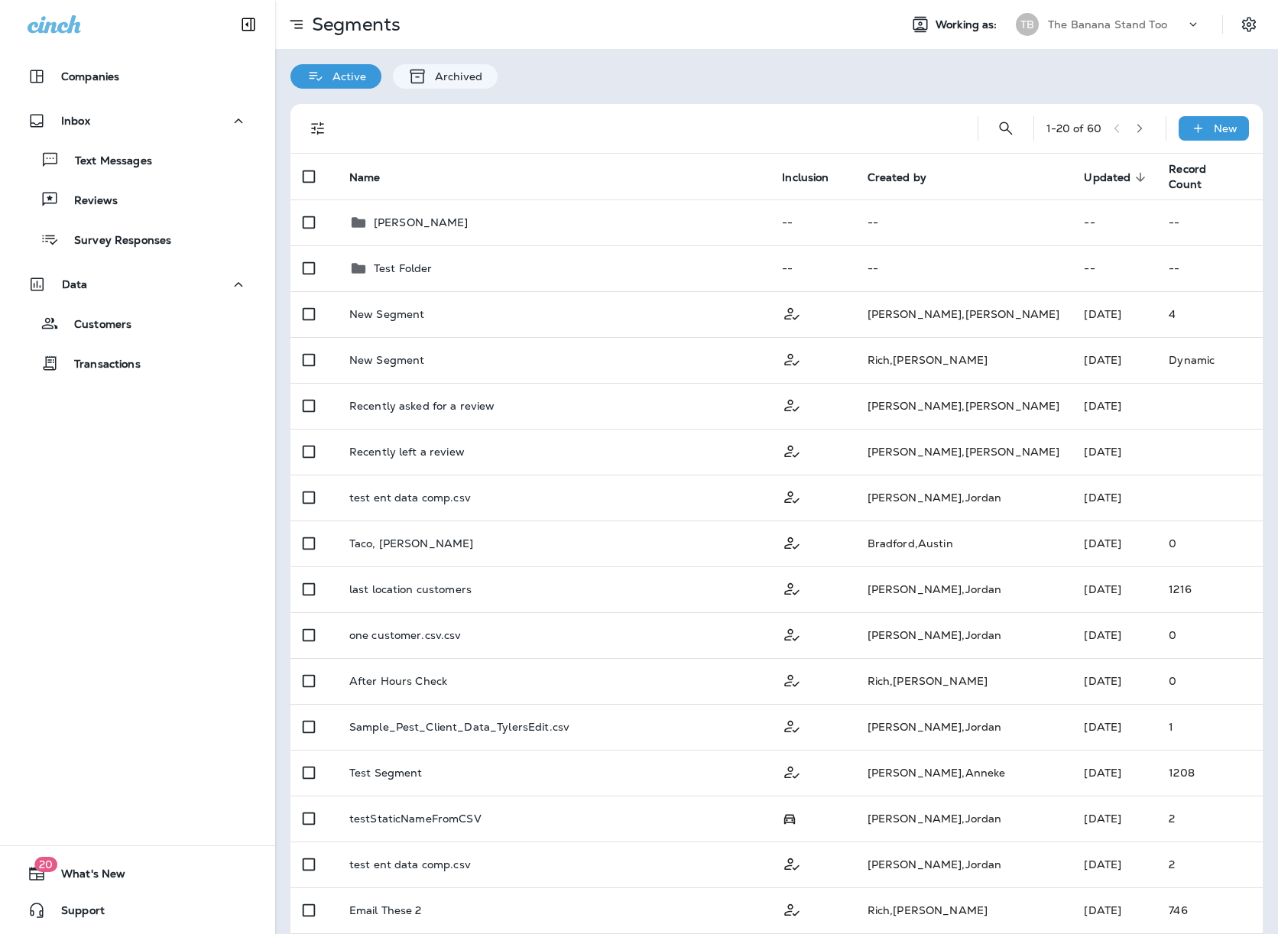
click at [1163, 71] on div "Active Archived" at bounding box center [776, 69] width 1003 height 40
click at [1253, 15] on div at bounding box center [1257, 25] width 43 height 28
click at [1247, 21] on button "Settings" at bounding box center [1250, 25] width 28 height 28
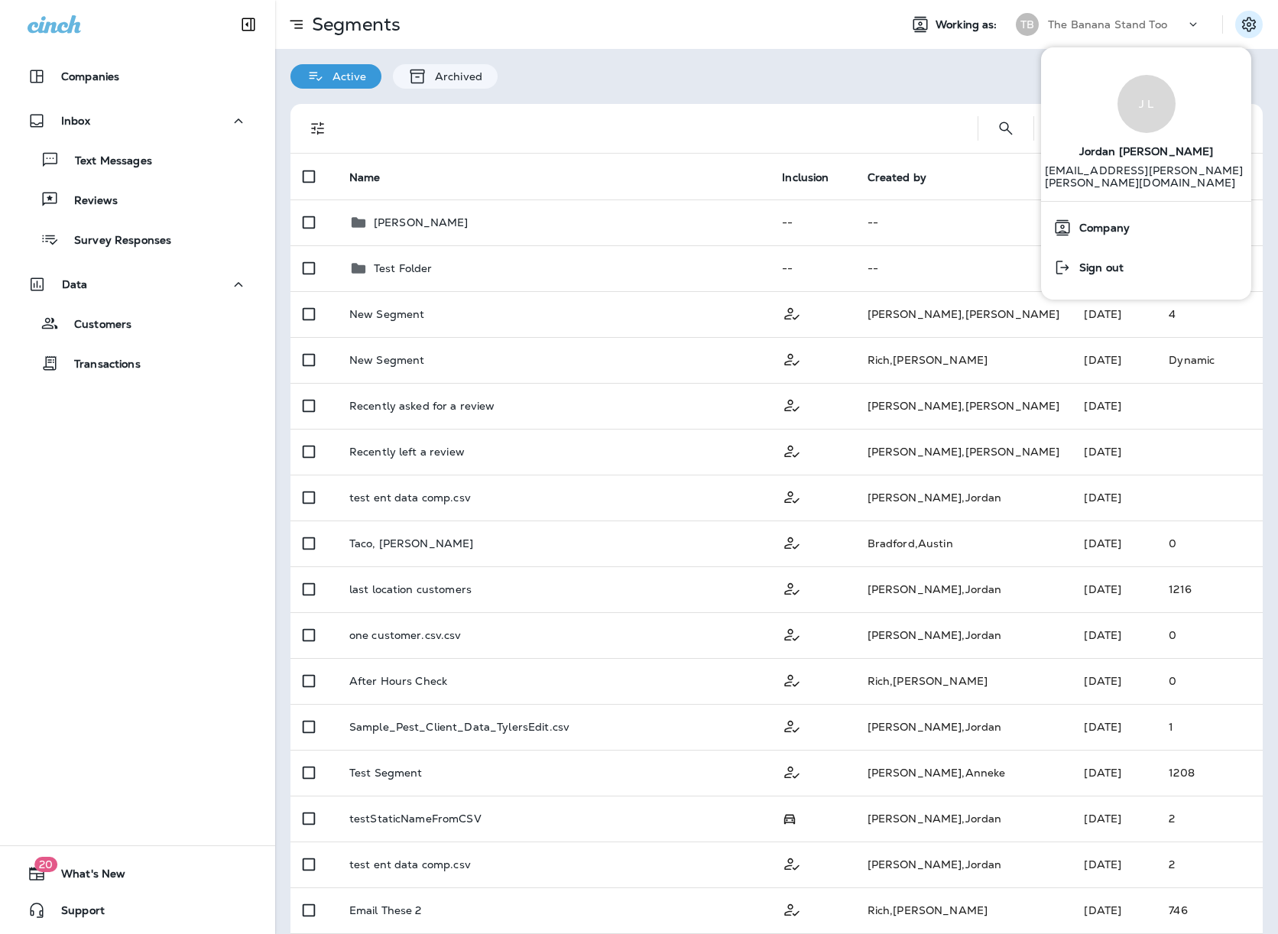
drag, startPoint x: 839, startPoint y: 118, endPoint x: 820, endPoint y: 110, distance: 21.3
click at [839, 117] on div at bounding box center [650, 128] width 608 height 49
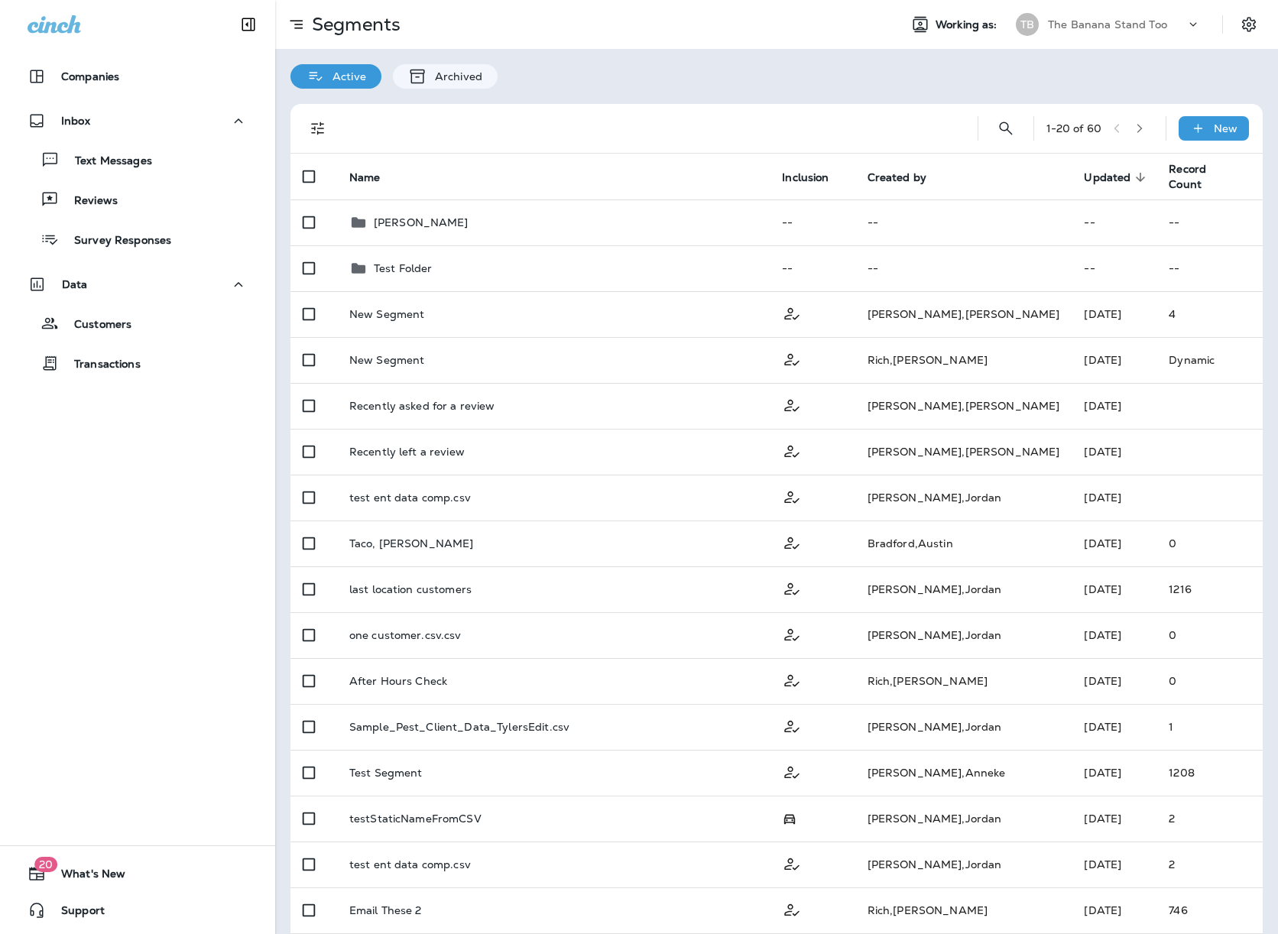
click at [1218, 73] on div "Active Archived" at bounding box center [776, 69] width 1003 height 40
click at [1243, 18] on icon "Settings" at bounding box center [1249, 24] width 18 height 18
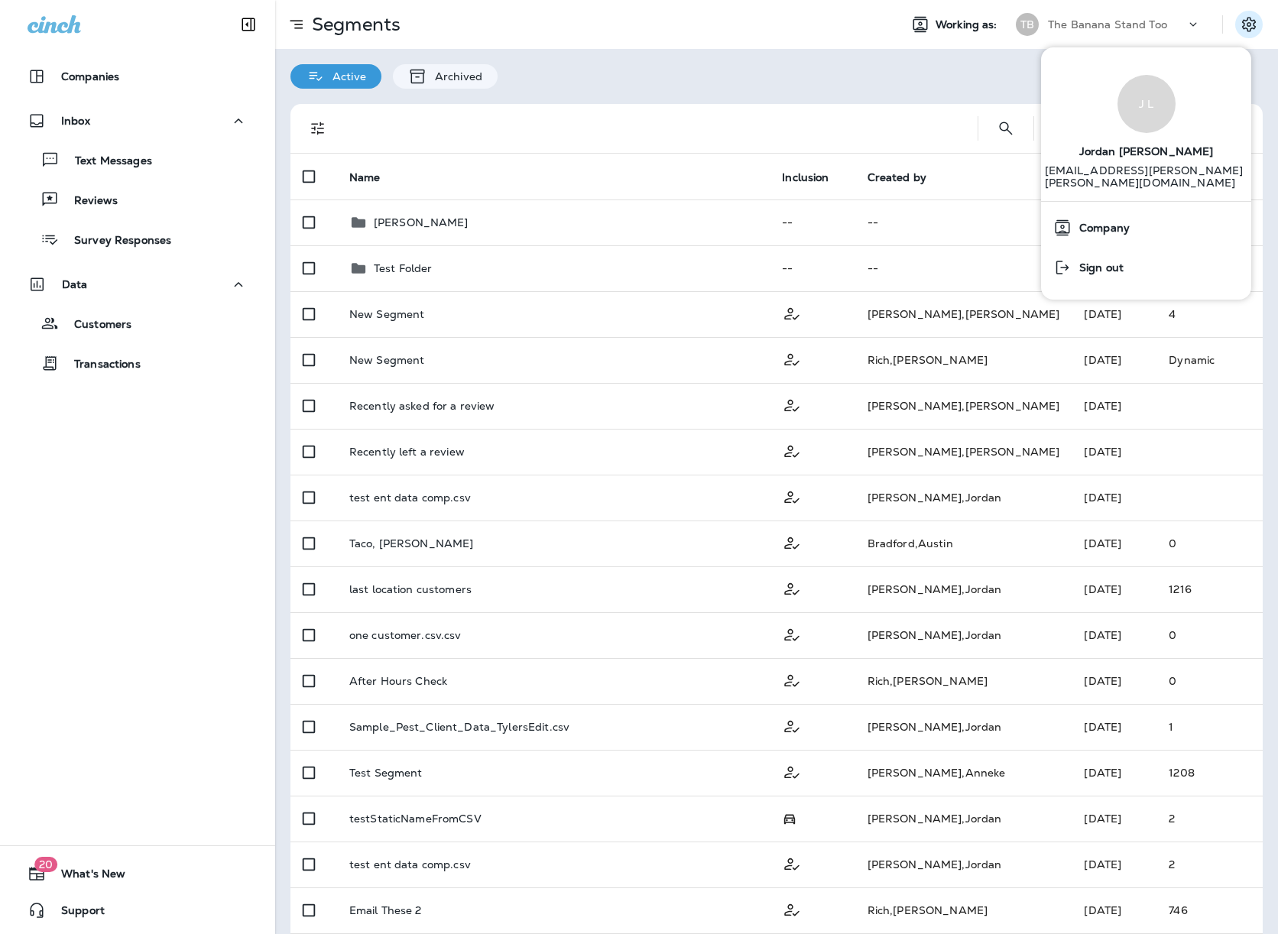
click at [875, 83] on div "Active Archived" at bounding box center [776, 69] width 1003 height 40
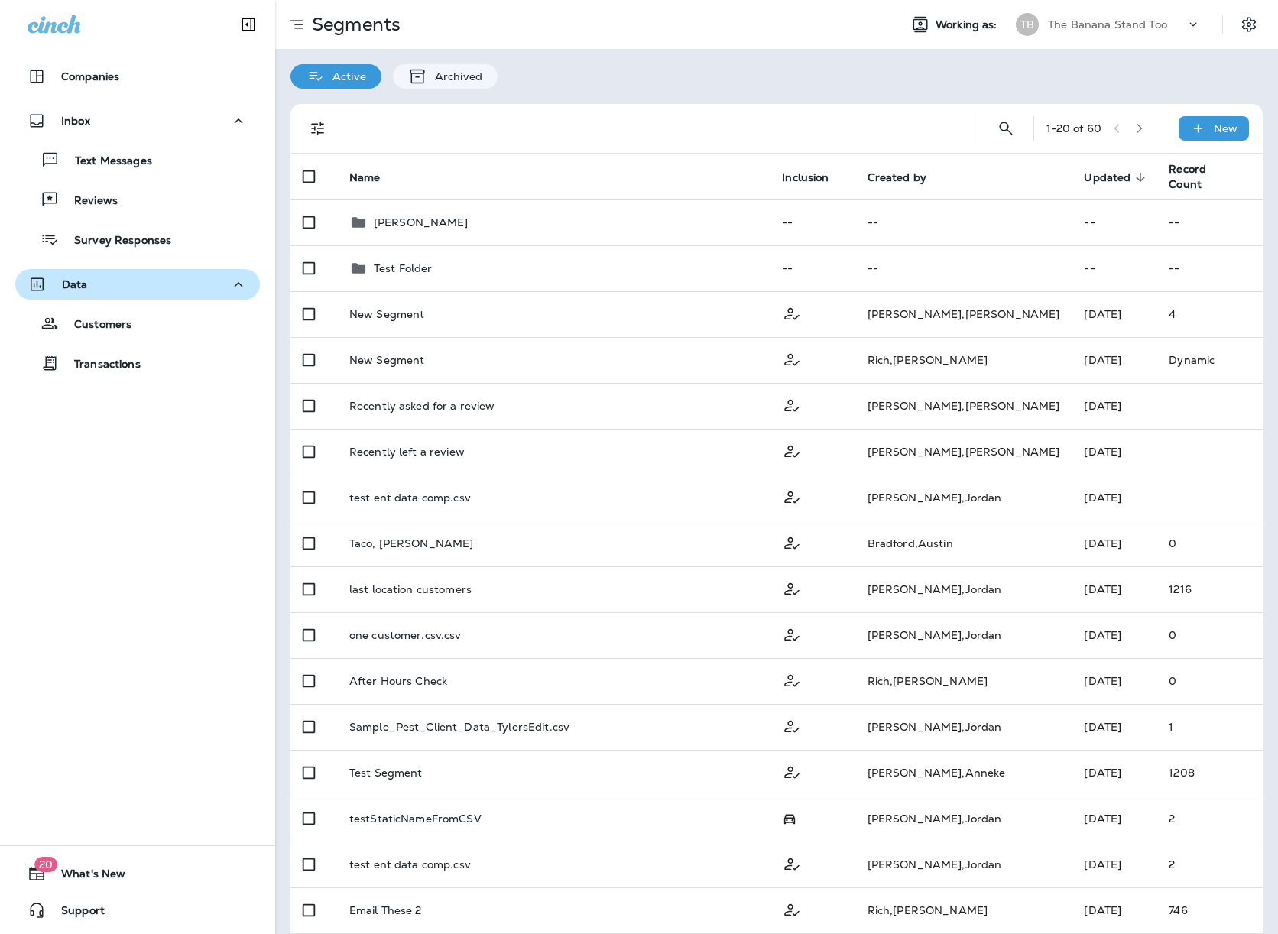
click at [185, 283] on div "Data" at bounding box center [138, 284] width 220 height 19
click at [175, 291] on div "Data" at bounding box center [138, 284] width 220 height 19
click at [570, 117] on div at bounding box center [650, 128] width 608 height 49
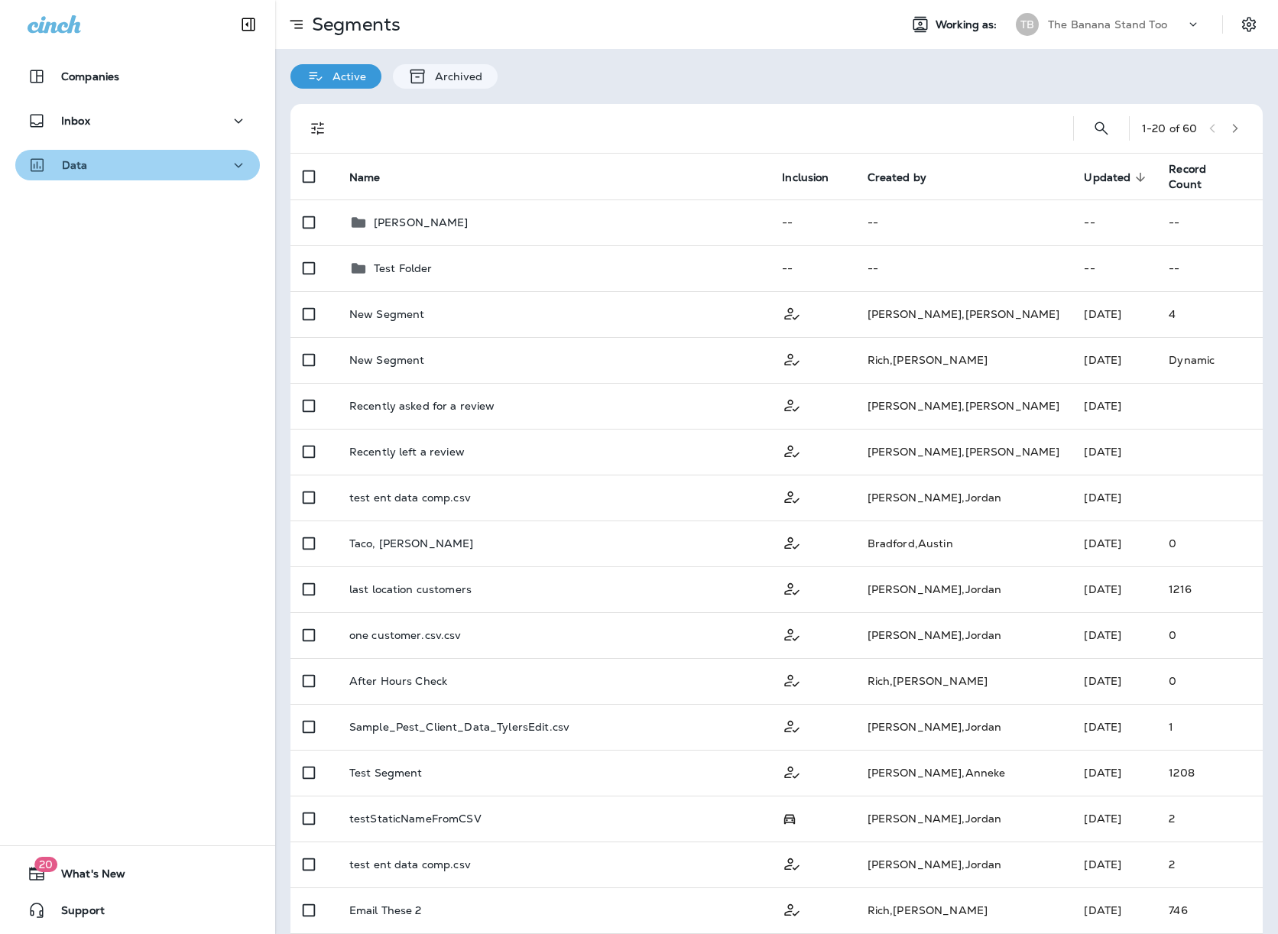
click at [146, 166] on div "Data" at bounding box center [138, 165] width 220 height 19
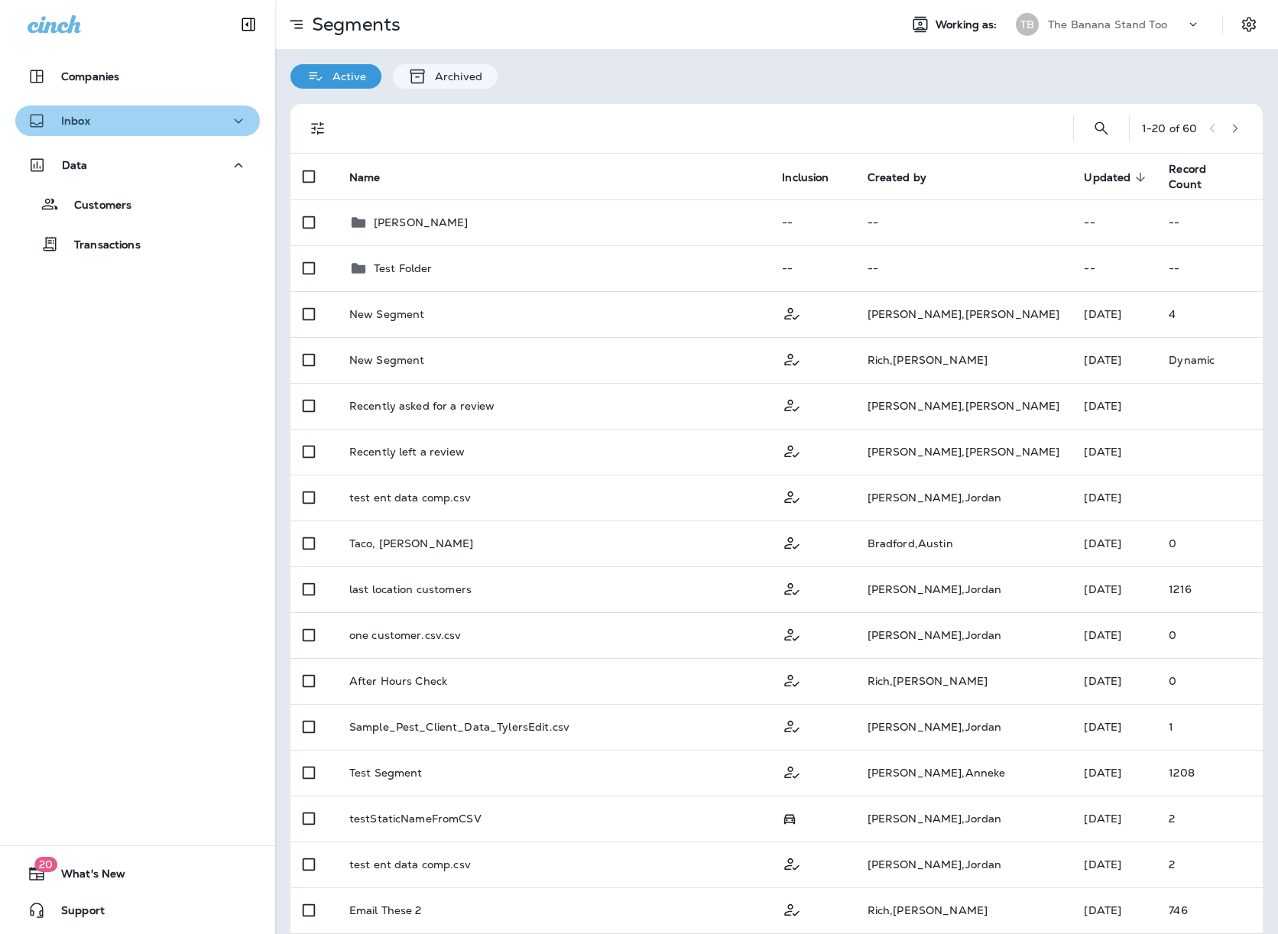
click at [147, 127] on div "Inbox" at bounding box center [138, 121] width 220 height 19
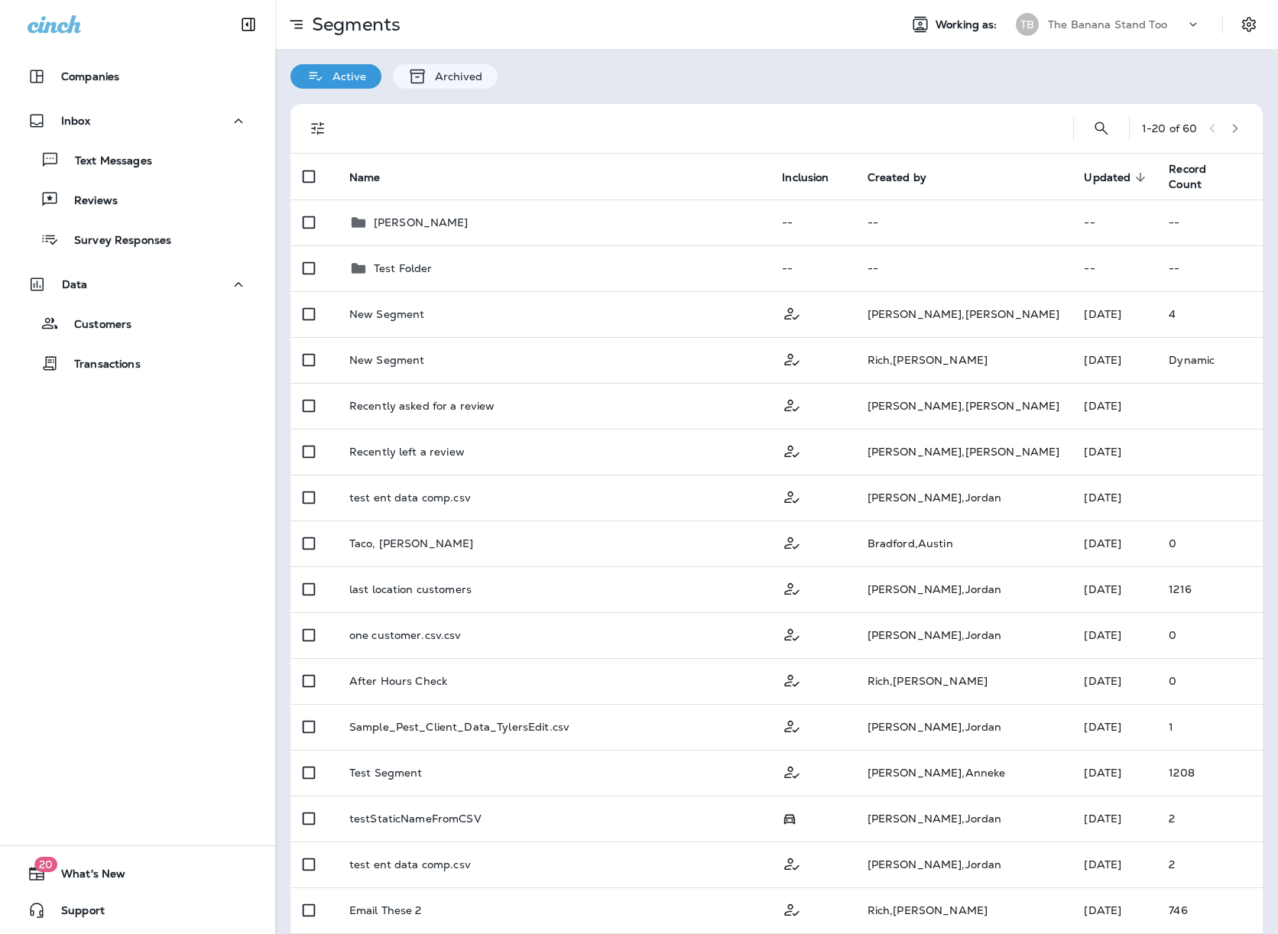
click at [279, 451] on div "1 - 20 of 60 Name Inclusion Created by Updated sorted descending Record Count J…" at bounding box center [776, 657] width 1003 height 1136
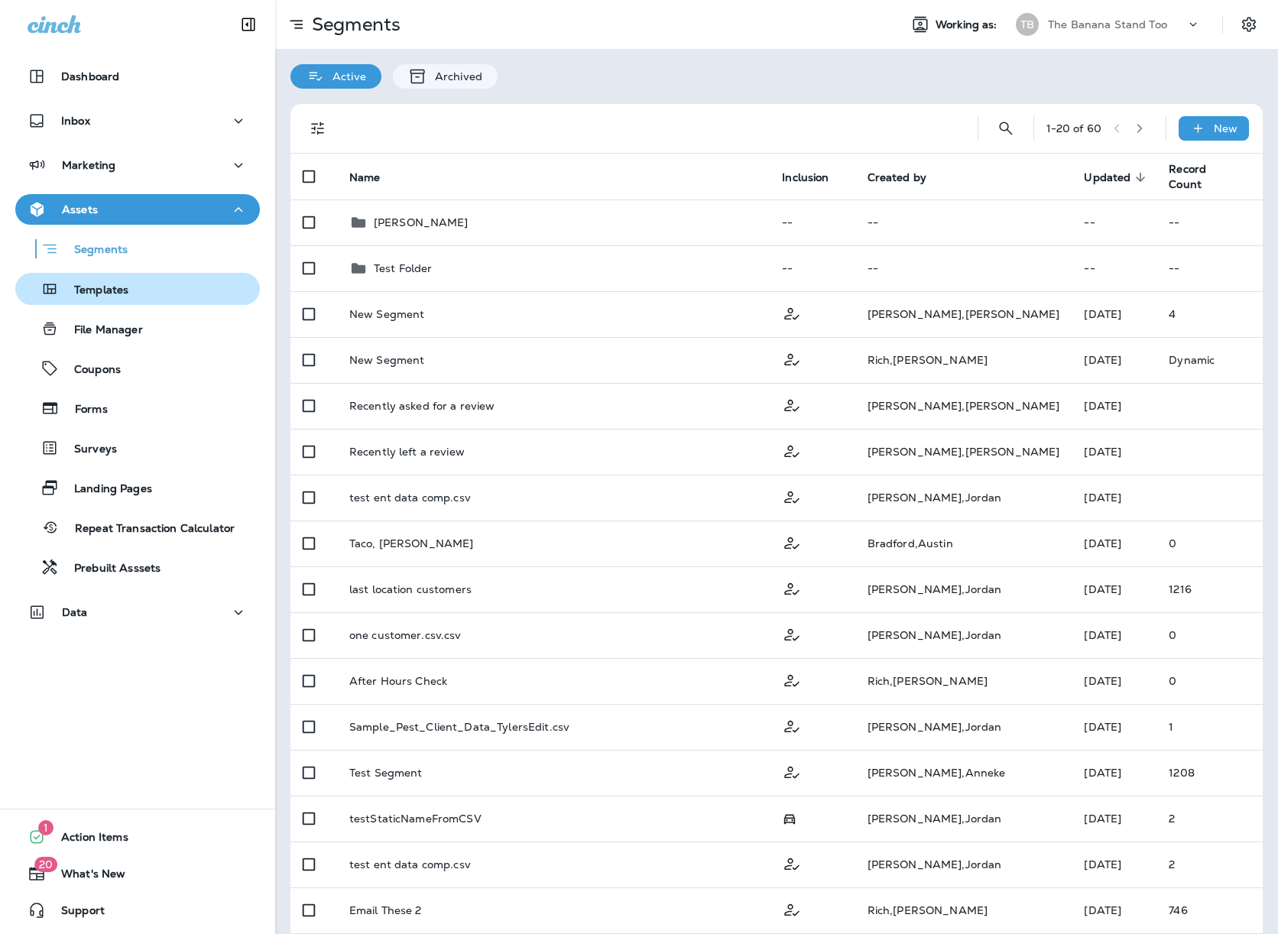
click at [173, 294] on div "Templates" at bounding box center [137, 289] width 232 height 23
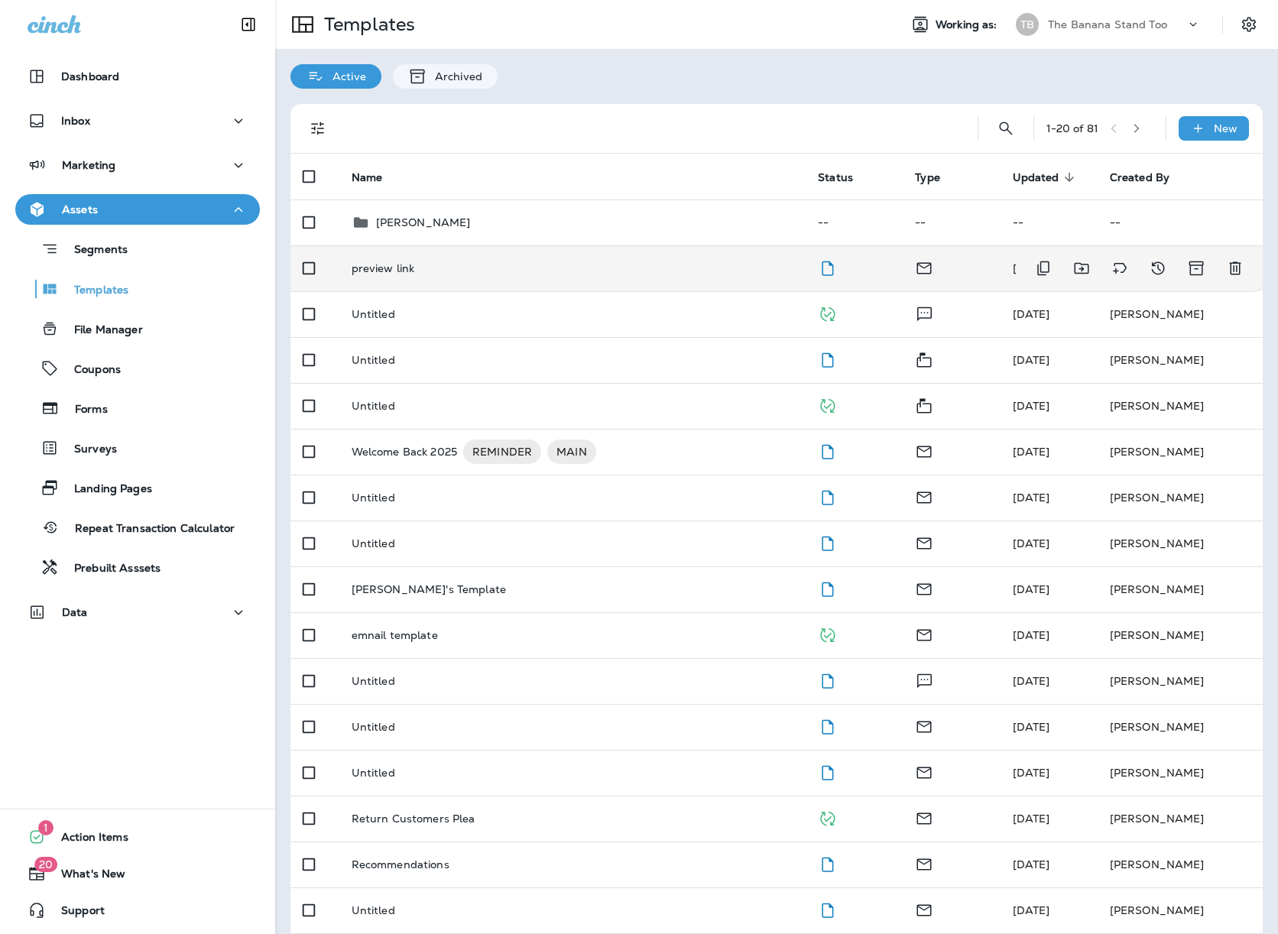
click at [421, 270] on div "preview link" at bounding box center [573, 268] width 443 height 12
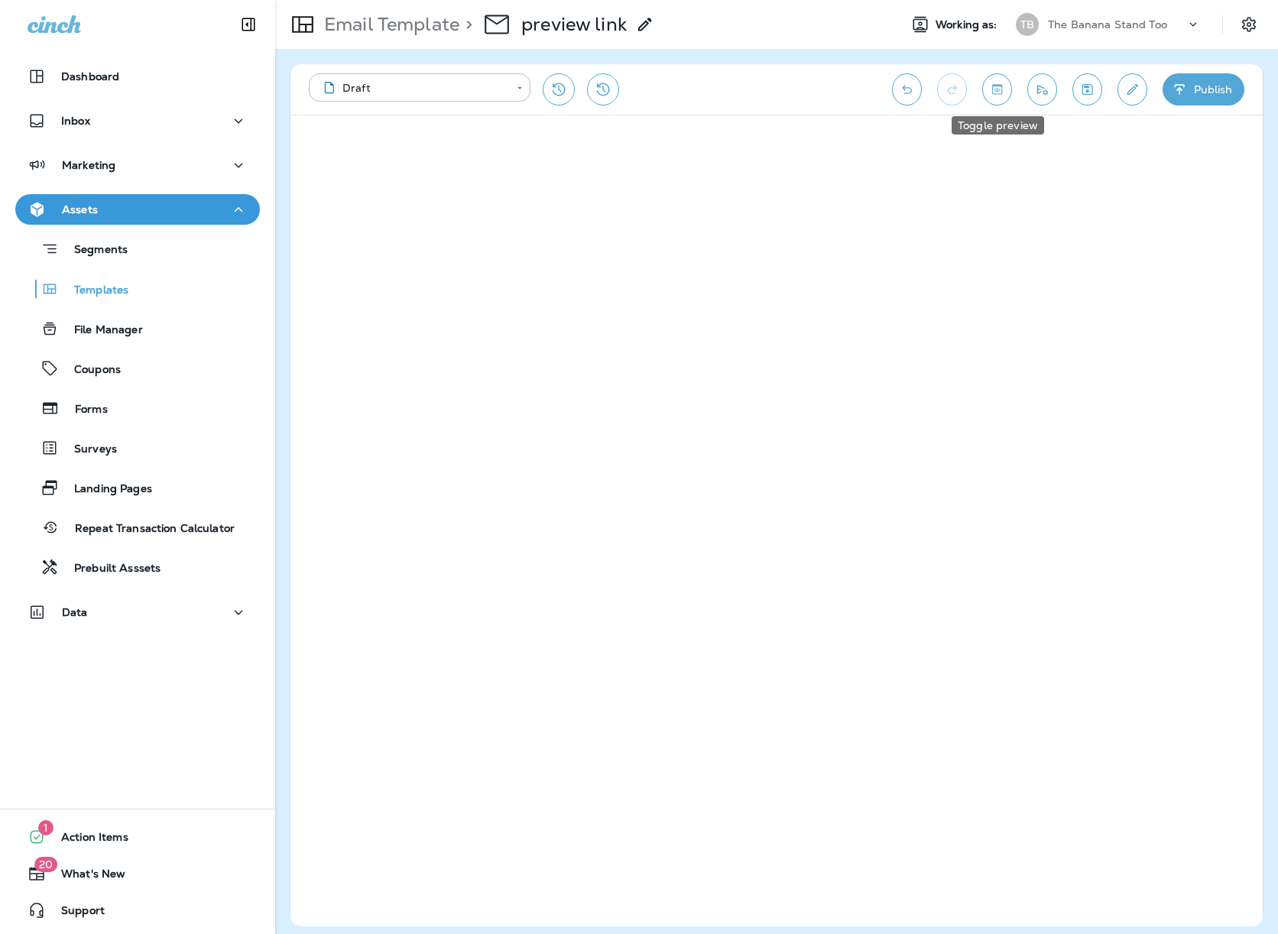
click at [1009, 87] on button "Toggle preview" at bounding box center [997, 89] width 30 height 32
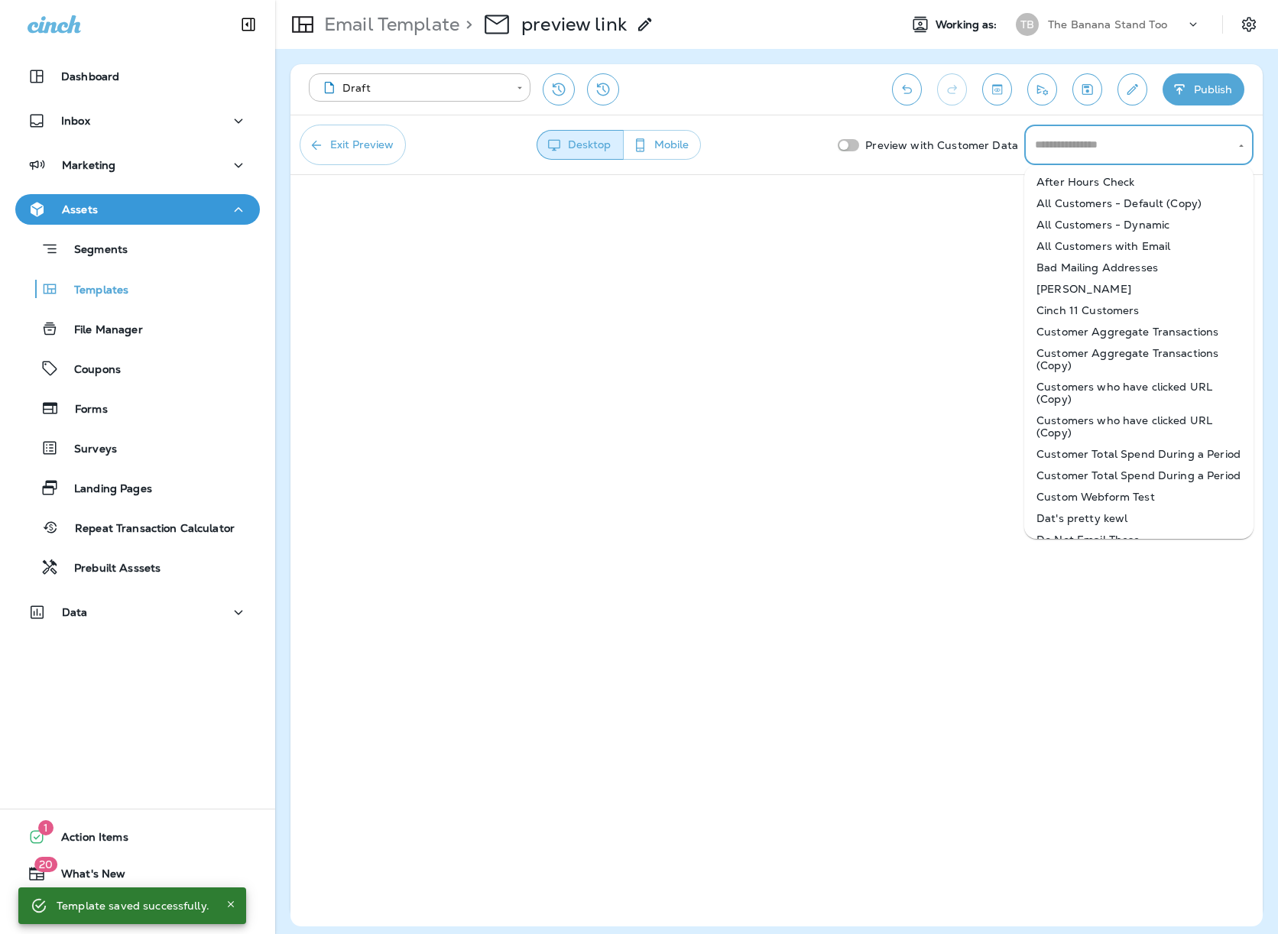
click at [1077, 138] on input "text" at bounding box center [1127, 145] width 193 height 27
click at [1062, 359] on li "Customer Aggregate Transactions (Copy)" at bounding box center [1139, 360] width 229 height 34
type input "**********"
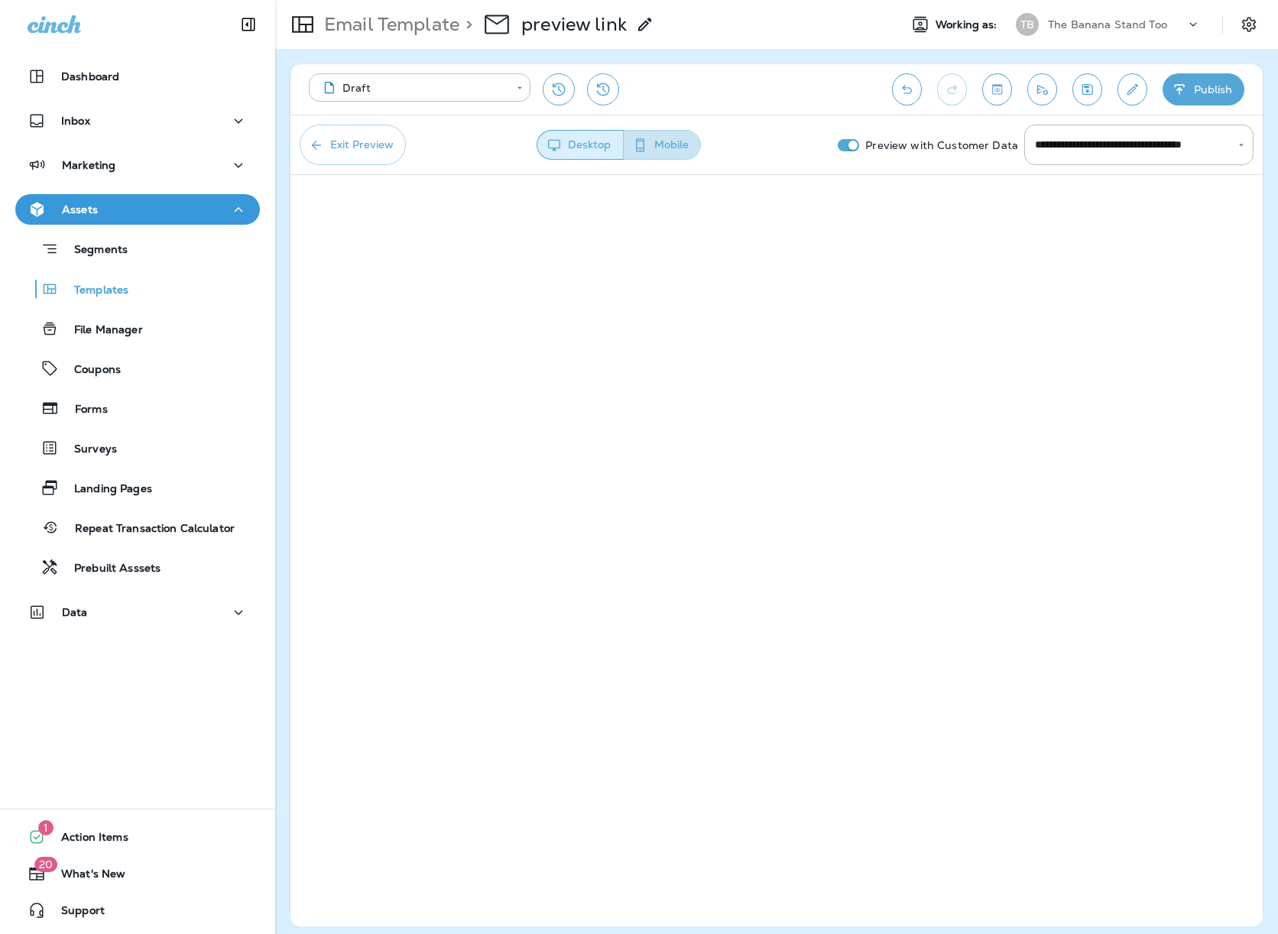
click at [680, 142] on button "Mobile" at bounding box center [662, 145] width 78 height 30
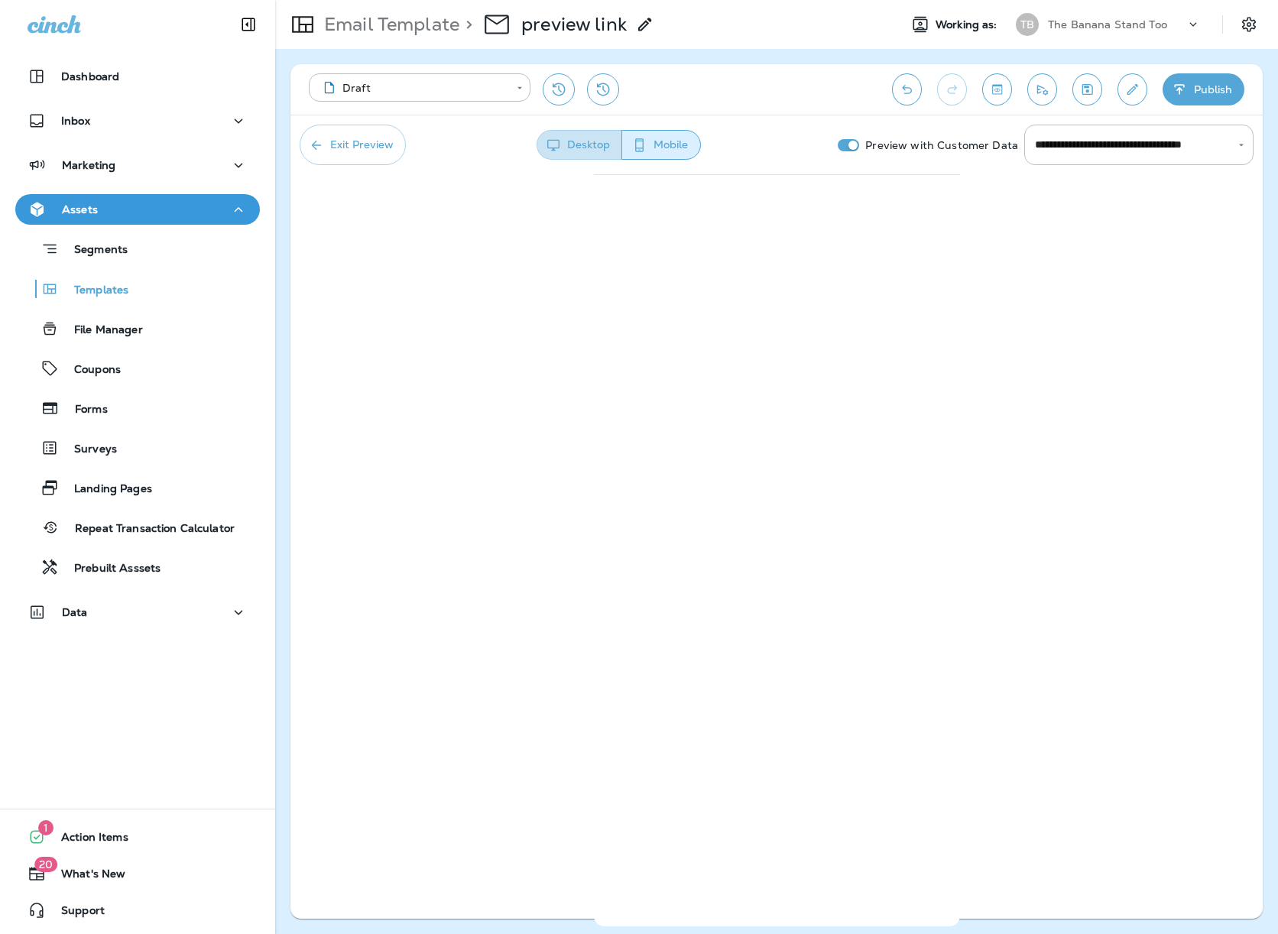
click at [620, 138] on button "Desktop" at bounding box center [580, 145] width 86 height 30
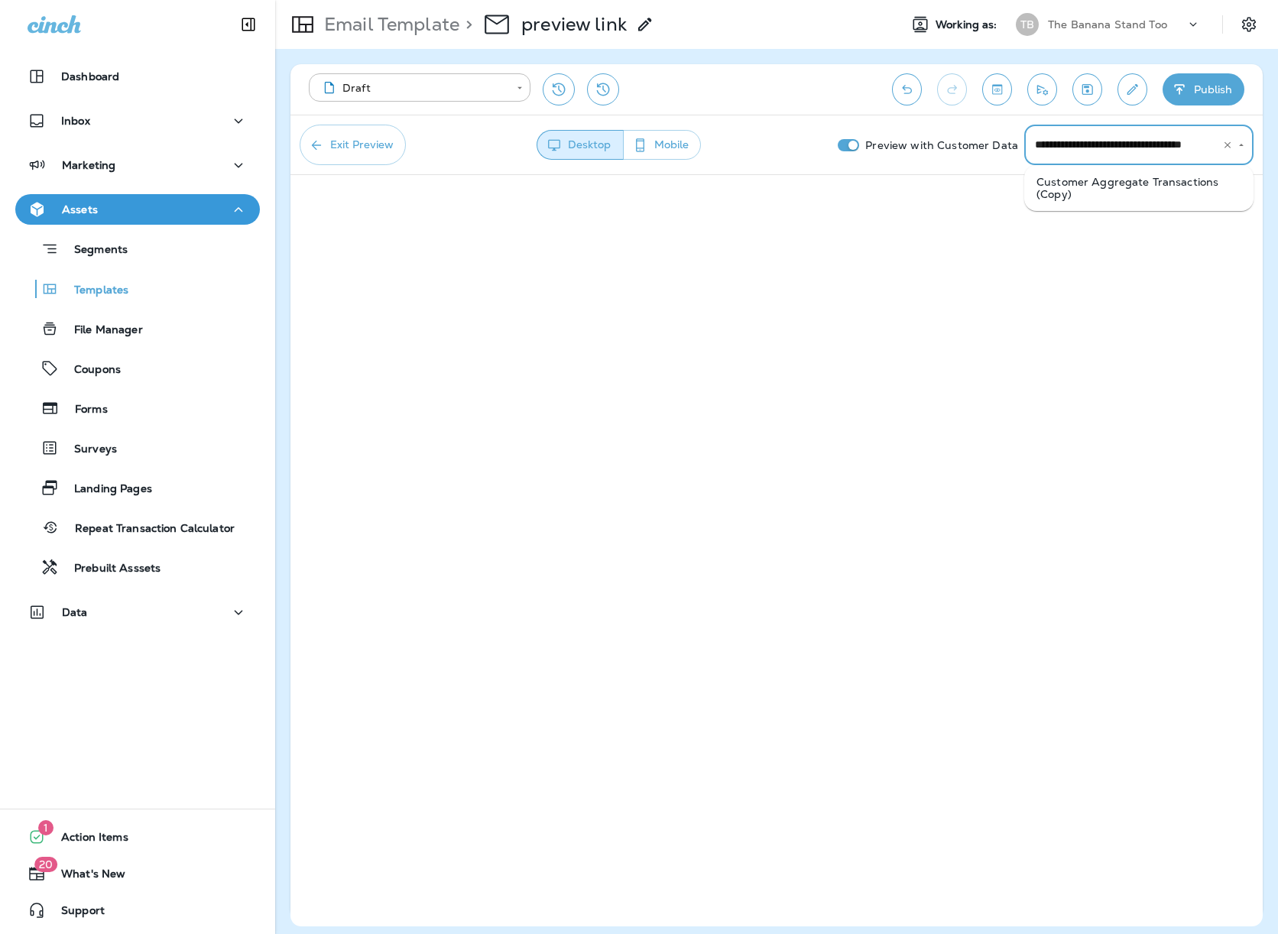
click at [1100, 141] on input "**********" at bounding box center [1117, 145] width 173 height 27
click at [1184, 156] on input "**********" at bounding box center [1117, 145] width 173 height 27
click at [1221, 150] on button "Clear" at bounding box center [1227, 145] width 17 height 17
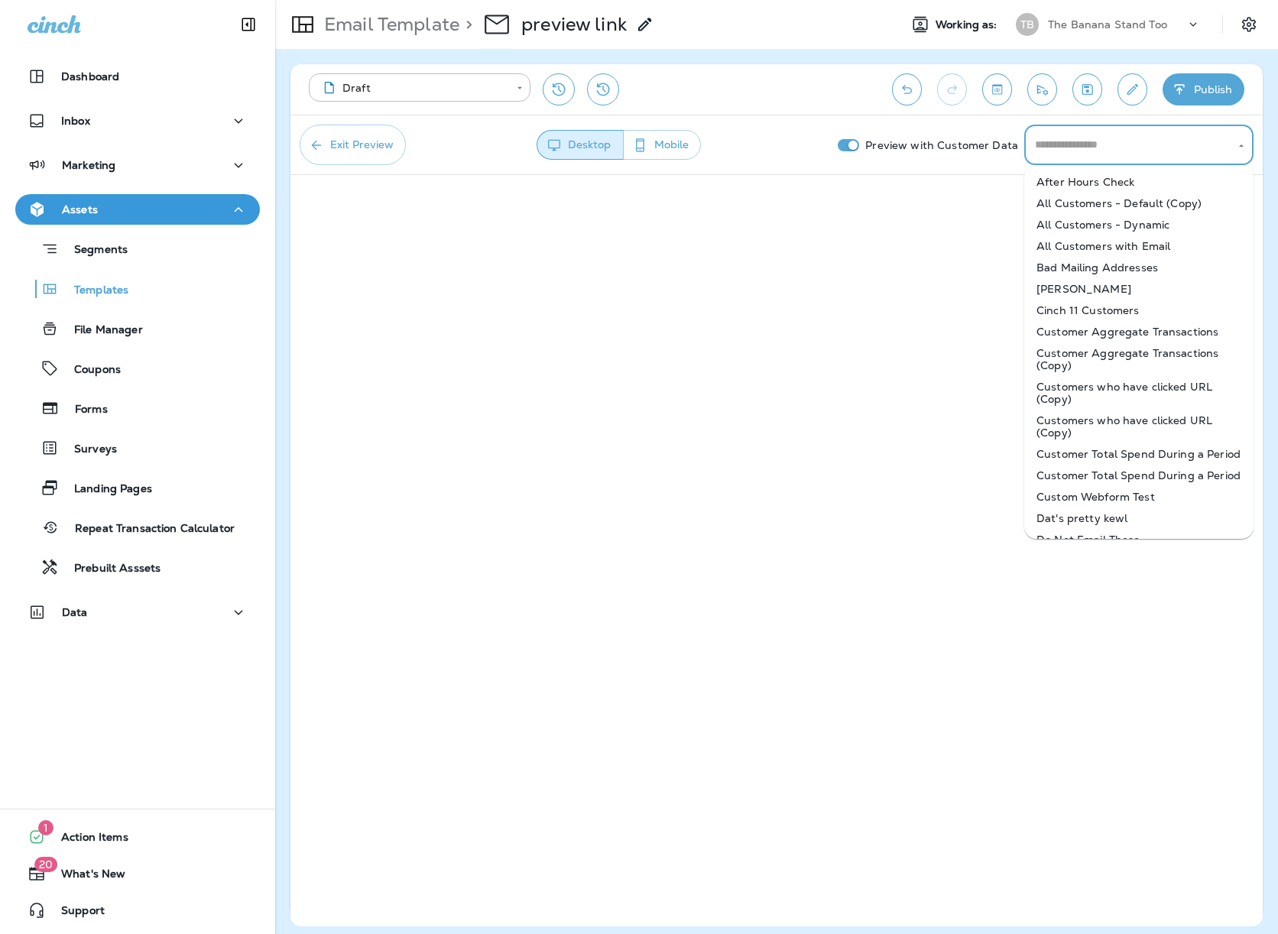
scroll to position [382, 0]
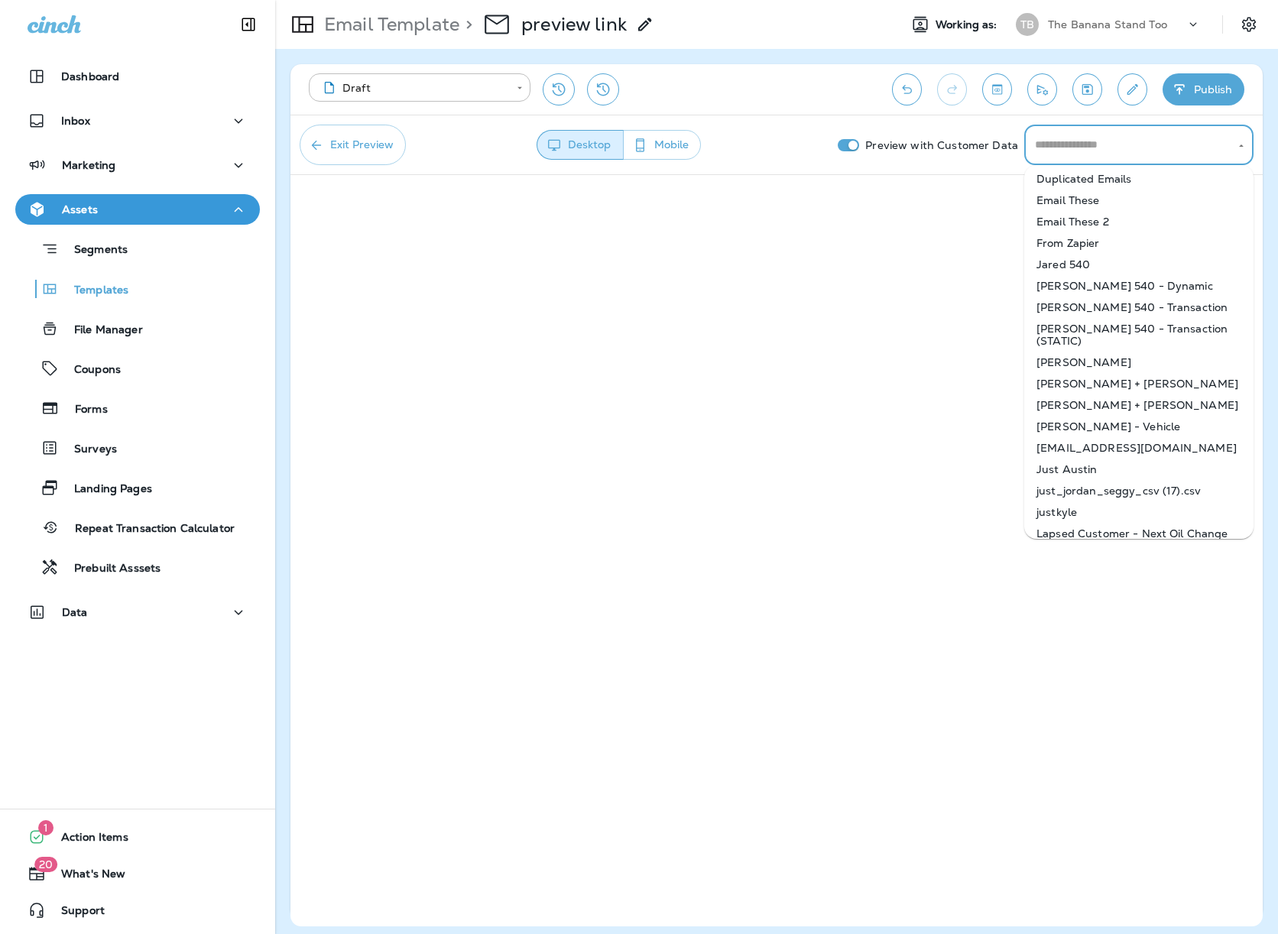
click at [1096, 475] on li "Just Austin" at bounding box center [1139, 469] width 229 height 21
type input "**********"
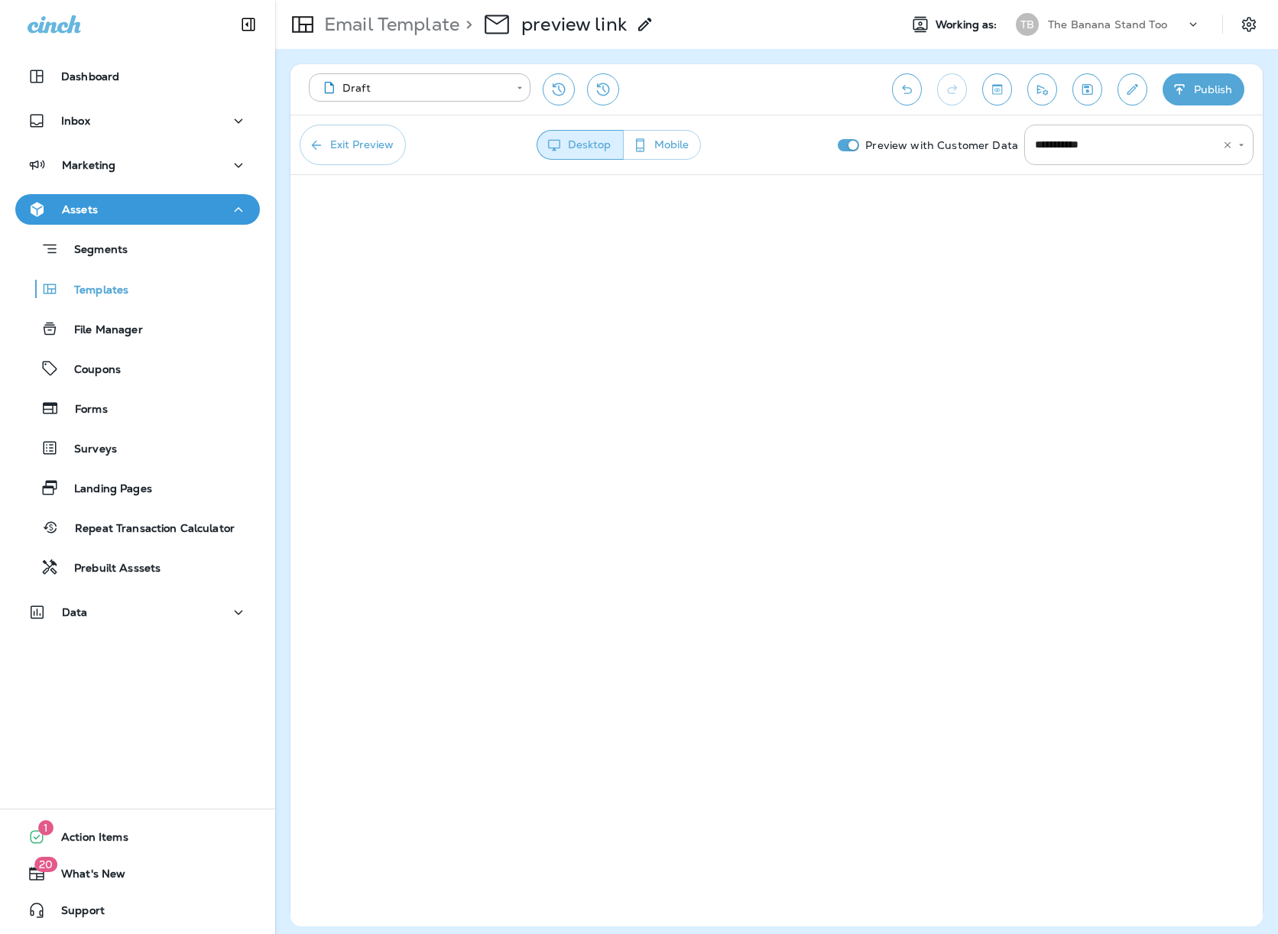
click at [658, 143] on button "Mobile" at bounding box center [662, 145] width 78 height 30
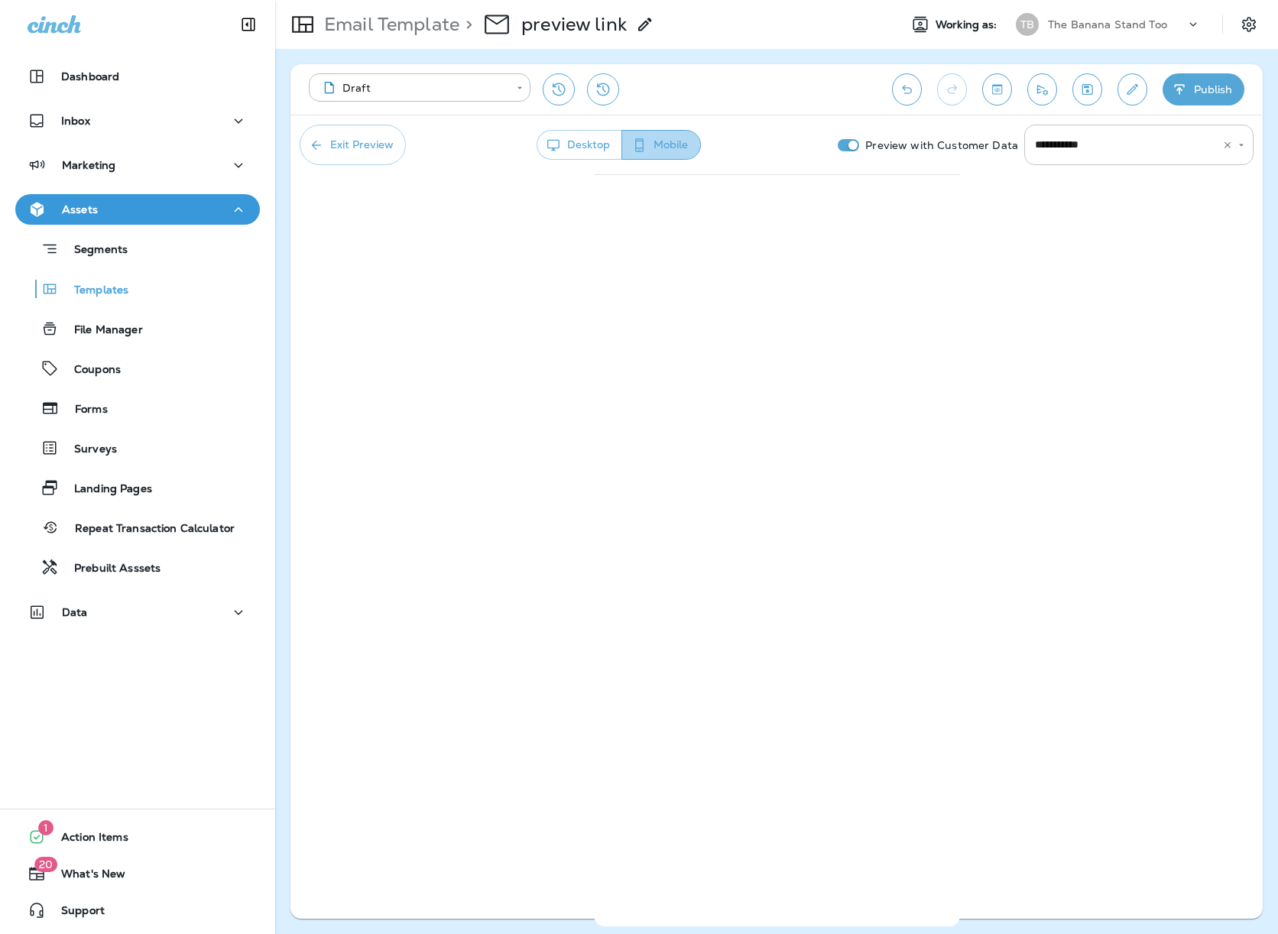
click at [625, 143] on button "Mobile" at bounding box center [662, 145] width 80 height 30
click at [393, 145] on button "Exit Preview" at bounding box center [353, 145] width 106 height 41
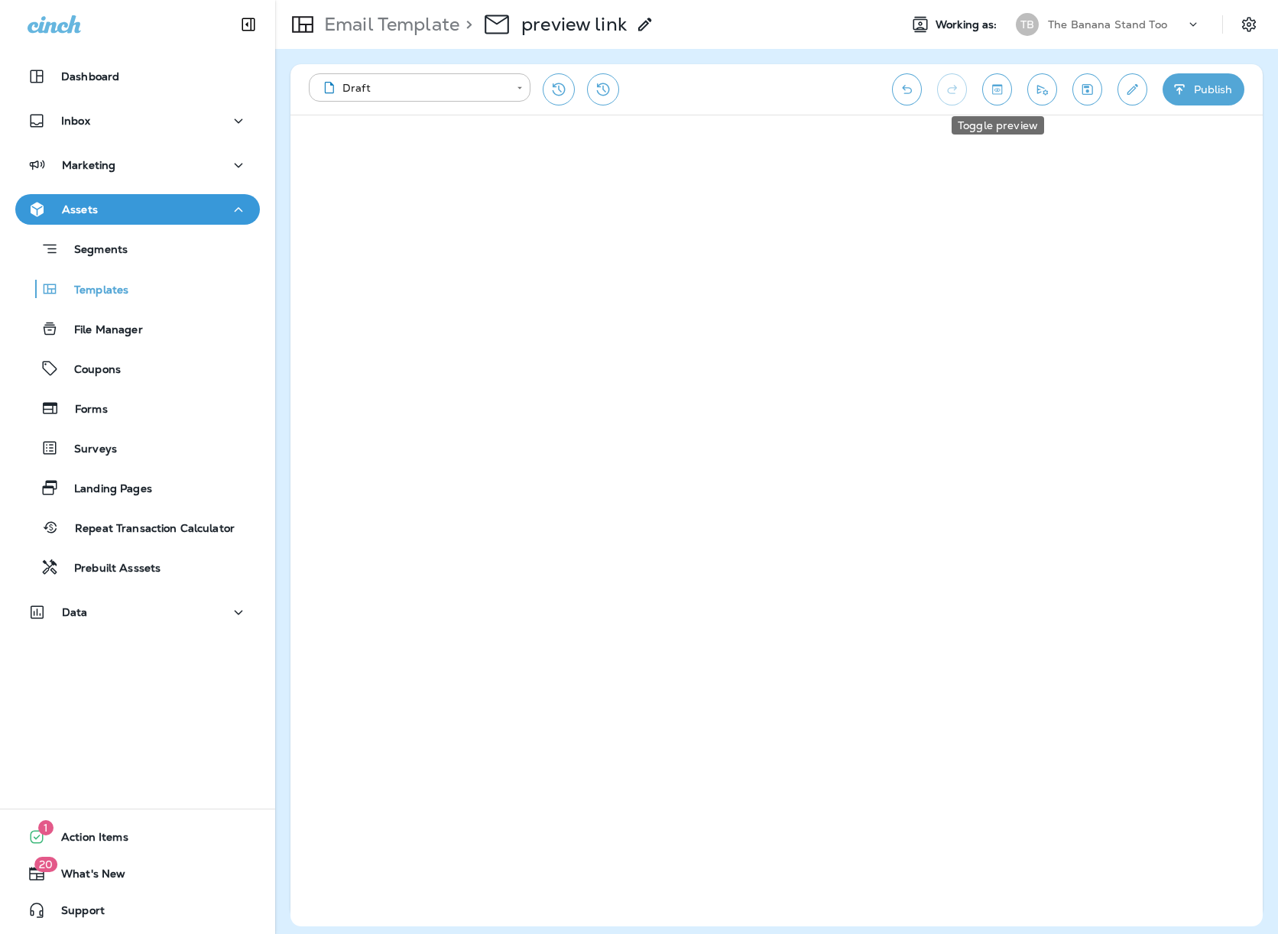
click at [998, 89] on icon "Toggle preview" at bounding box center [997, 89] width 16 height 15
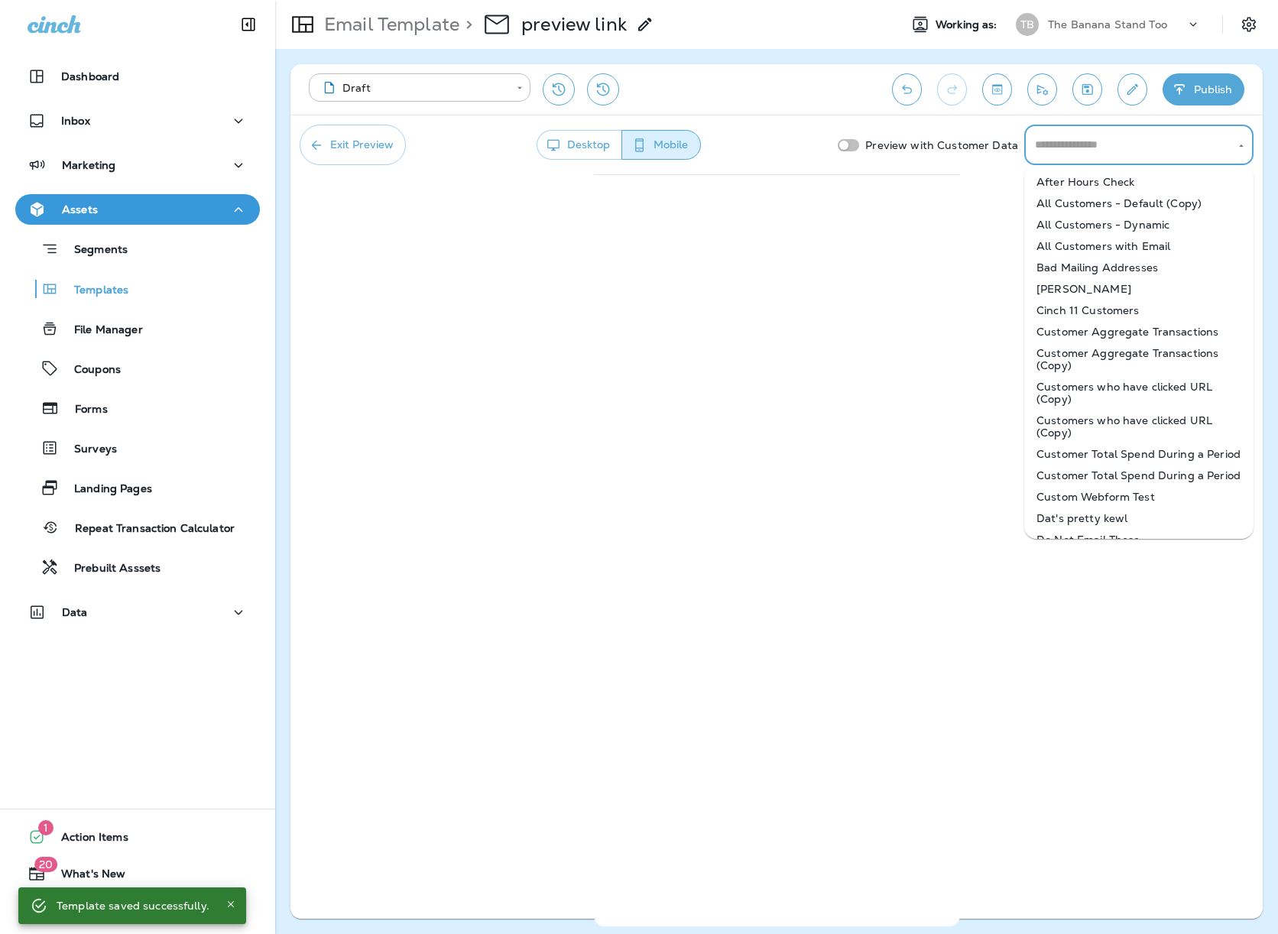
click at [1113, 146] on input "text" at bounding box center [1127, 145] width 193 height 27
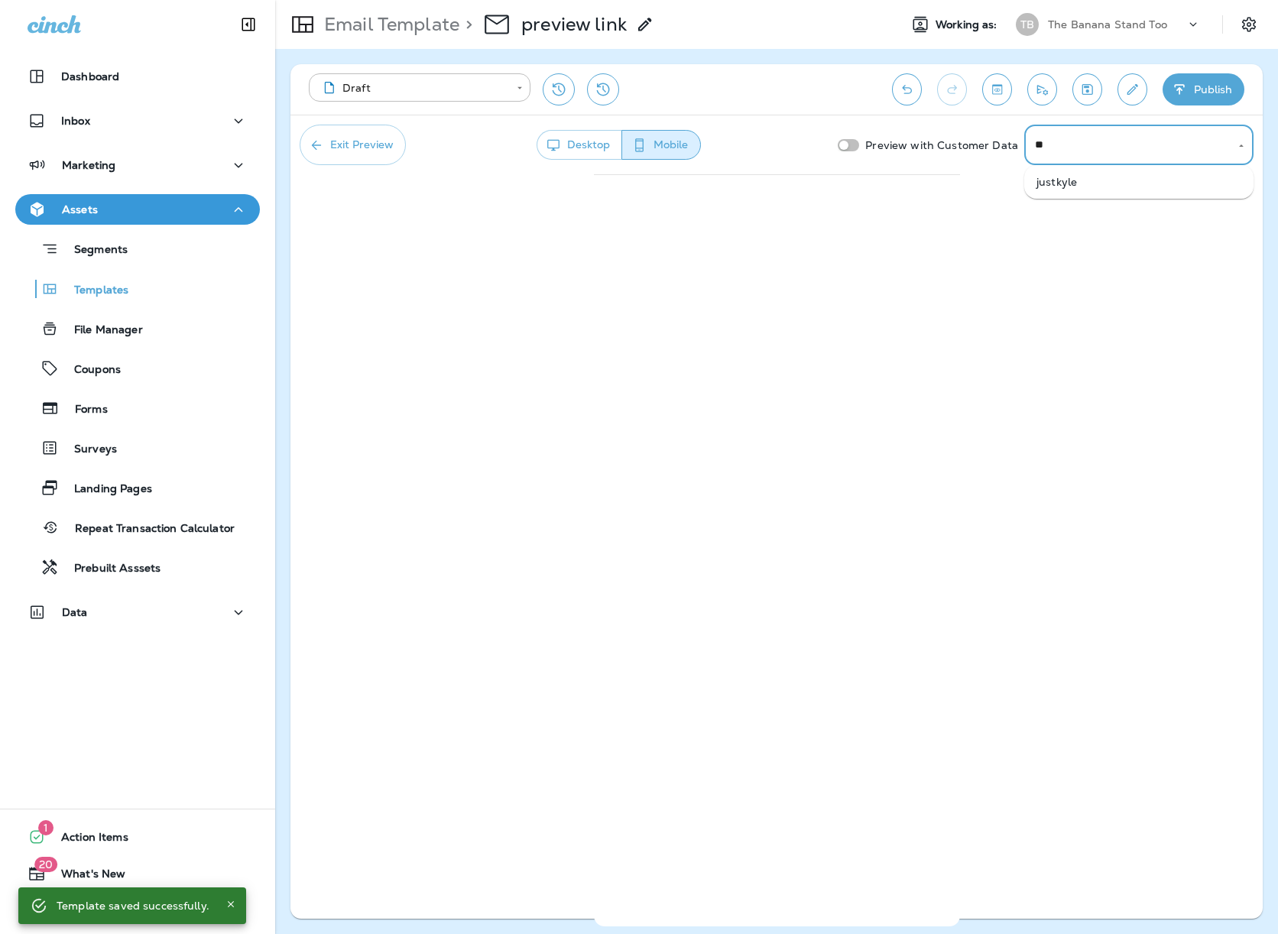
click at [1060, 188] on li "justkyle" at bounding box center [1139, 181] width 229 height 21
type input "********"
click at [828, 106] on div "**********" at bounding box center [777, 89] width 973 height 50
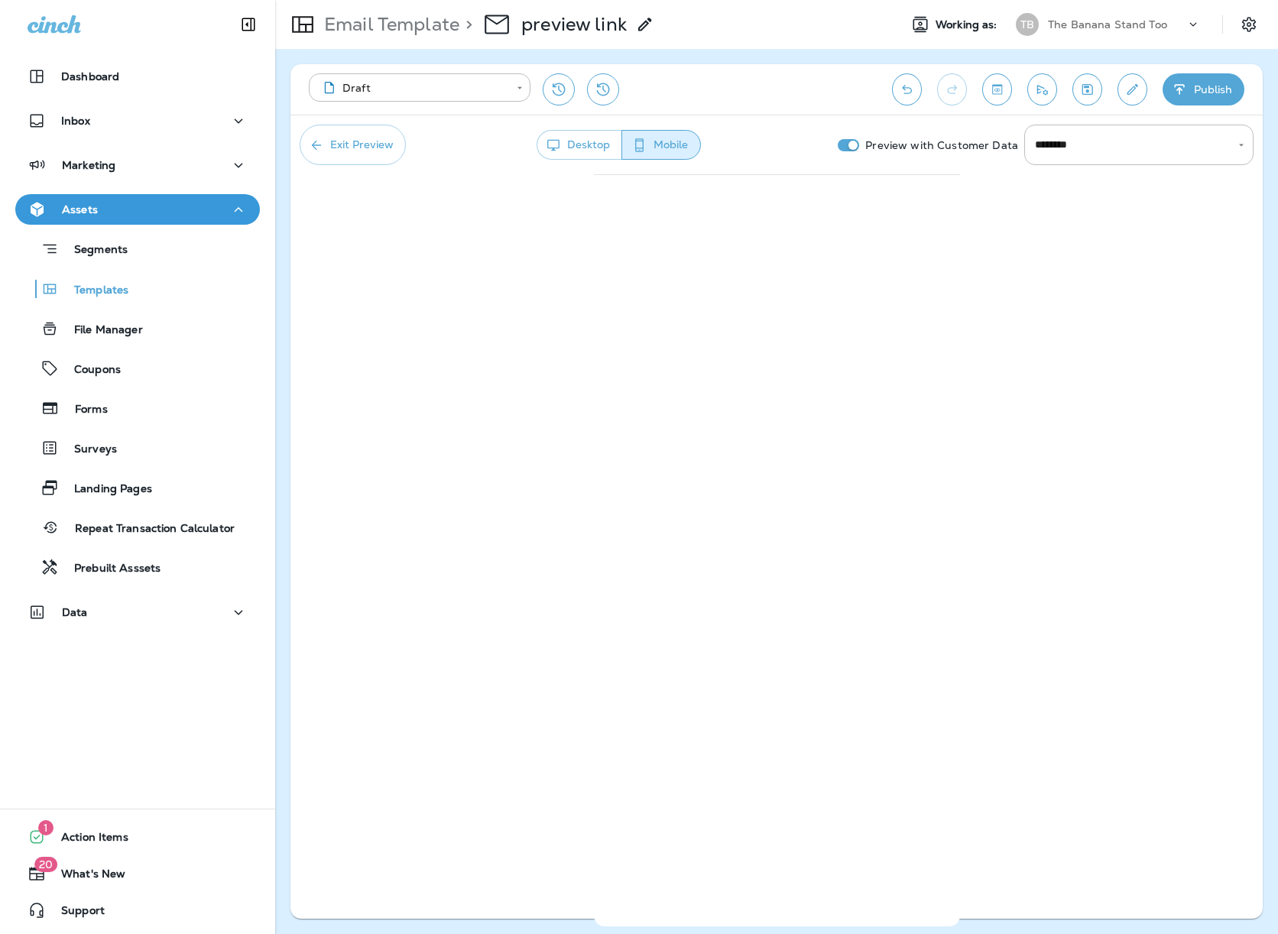
click at [476, 6] on div "> preview link" at bounding box center [557, 24] width 195 height 43
click at [1216, 251] on div "**********" at bounding box center [777, 491] width 973 height 855
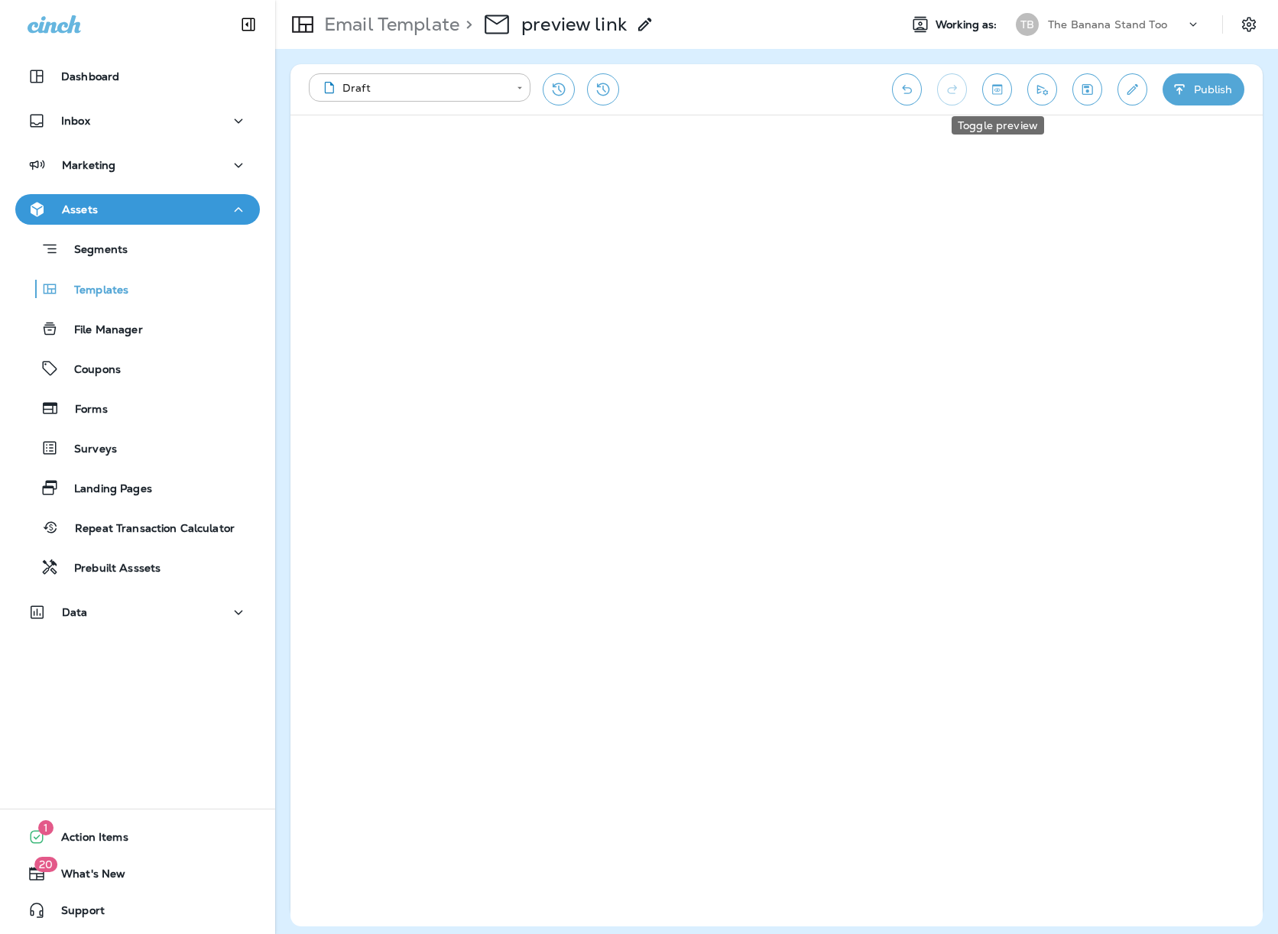
click at [998, 95] on icon "Toggle preview" at bounding box center [997, 89] width 16 height 15
click at [1086, 150] on input "text" at bounding box center [1127, 145] width 193 height 27
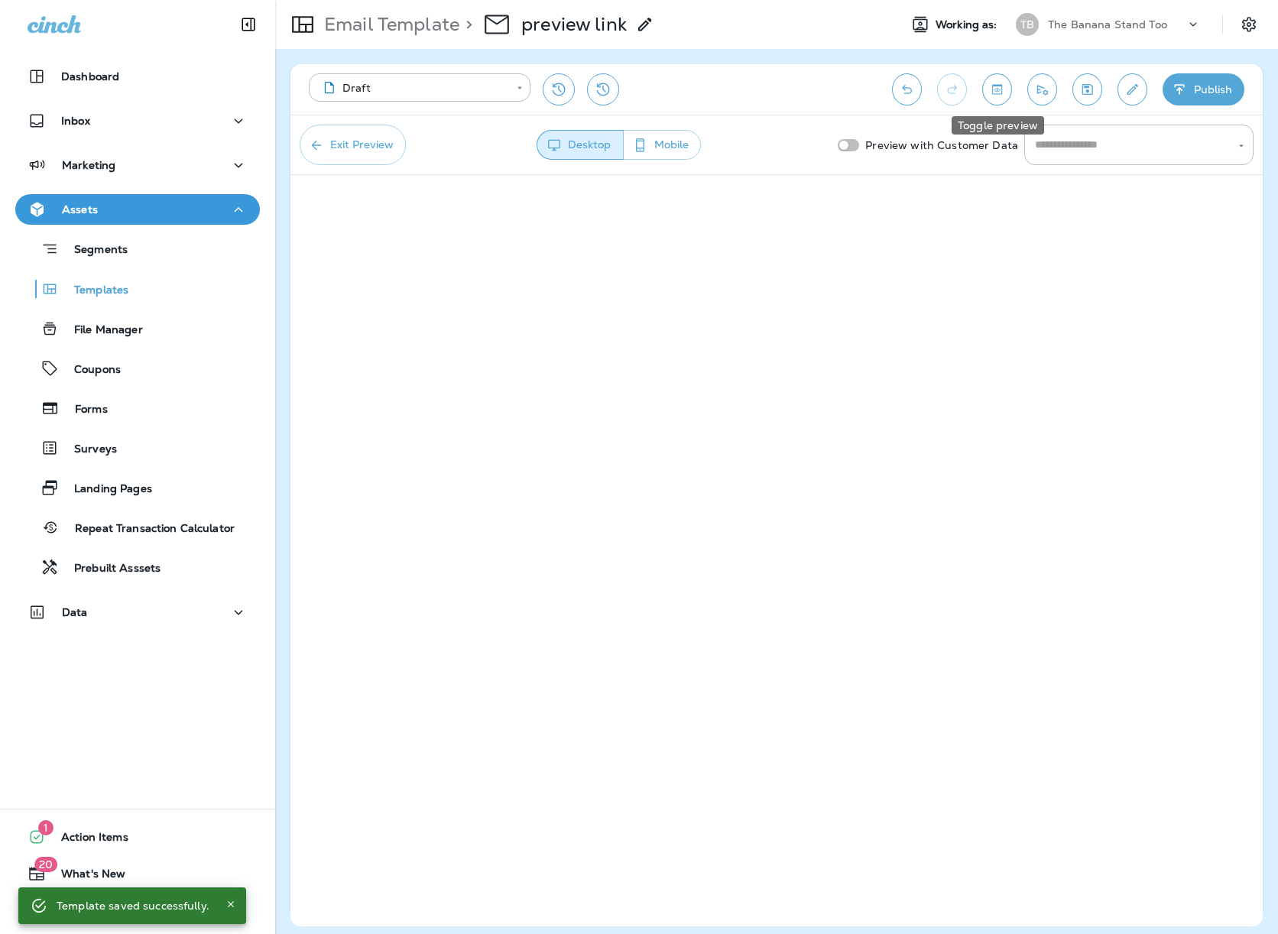
click at [991, 86] on icon "Toggle preview" at bounding box center [997, 89] width 16 height 15
click at [1134, 146] on input "text" at bounding box center [1127, 145] width 193 height 27
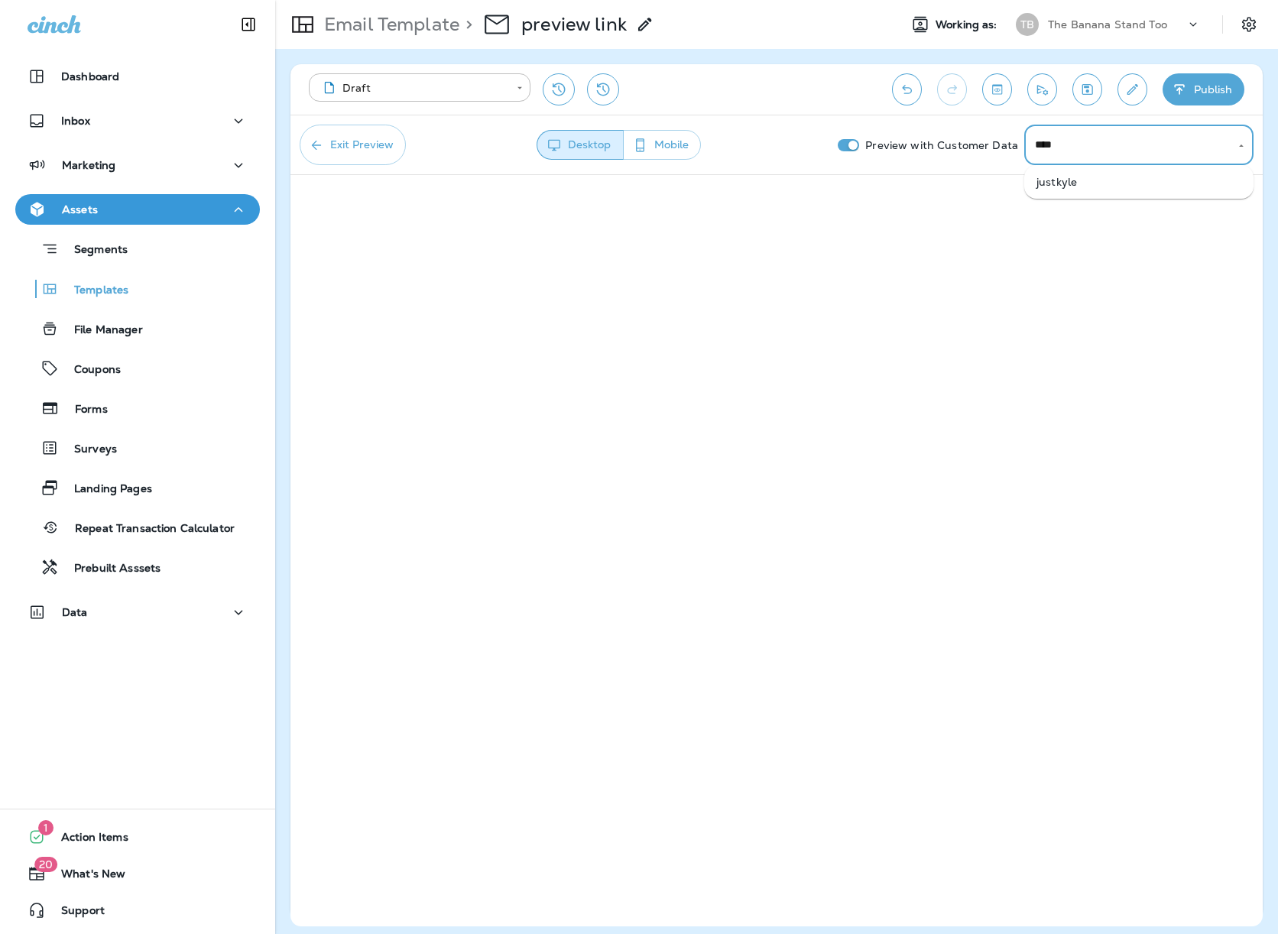
click at [1065, 187] on li "justkyle" at bounding box center [1139, 181] width 229 height 21
type input "********"
